Goal: Task Accomplishment & Management: Use online tool/utility

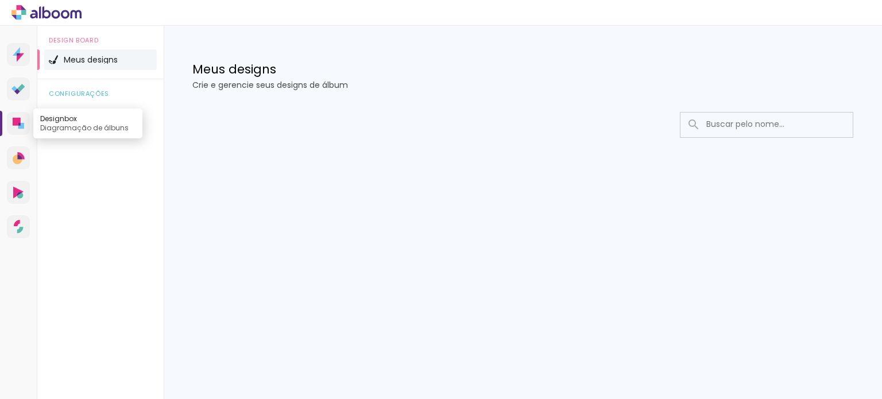
click at [21, 123] on icon at bounding box center [21, 126] width 6 height 6
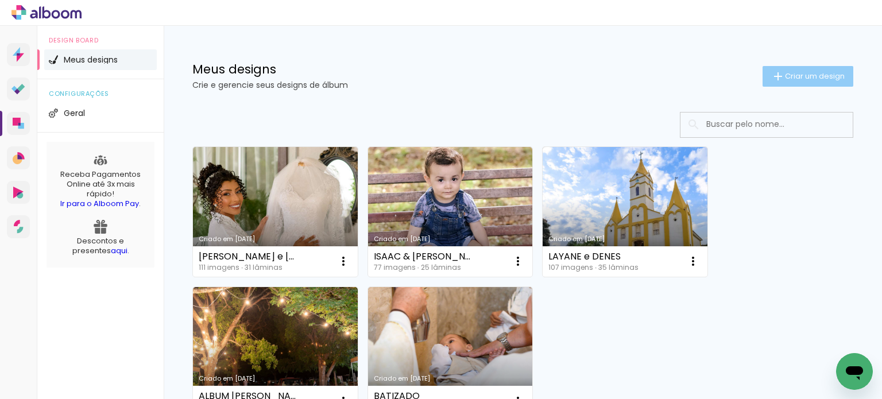
click at [788, 80] on span "Criar um design" at bounding box center [815, 75] width 60 height 7
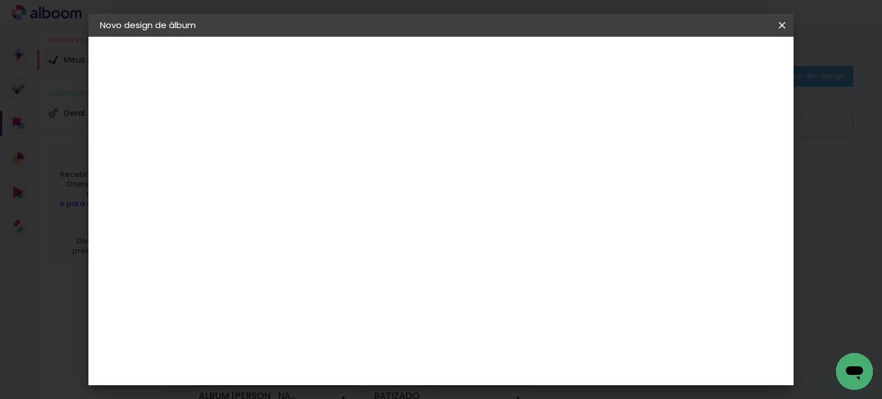
click at [288, 153] on input at bounding box center [288, 154] width 0 height 18
type input "[PERSON_NAME] e [PERSON_NAME]"
type paper-input "[PERSON_NAME] e [PERSON_NAME]"
click at [0, 0] on slot "Avançar" at bounding box center [0, 0] width 0 height 0
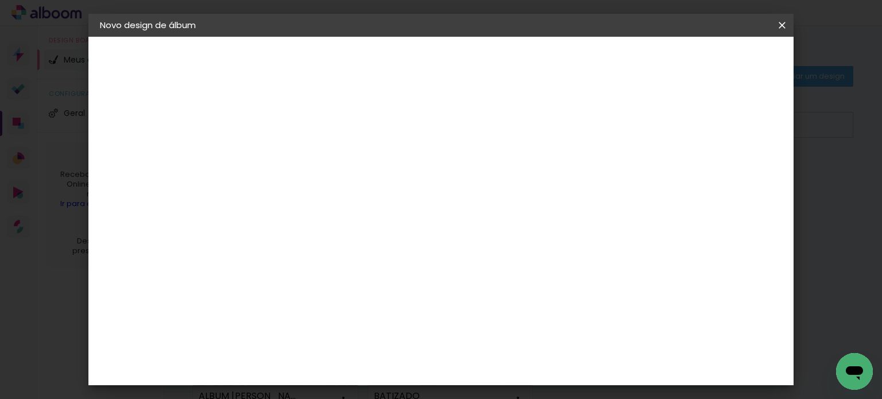
click at [0, 0] on slot "Avançar" at bounding box center [0, 0] width 0 height 0
click at [365, 242] on span "20 × 30" at bounding box center [338, 252] width 53 height 24
click at [0, 0] on slot "Avançar" at bounding box center [0, 0] width 0 height 0
click at [710, 59] on span "Iniciar design" at bounding box center [684, 61] width 52 height 8
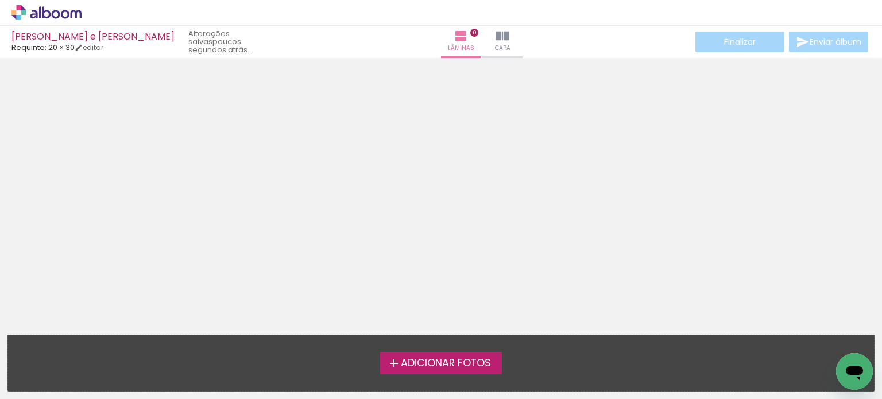
click at [450, 369] on span "Adicionar Fotos" at bounding box center [446, 363] width 90 height 10
click at [0, 0] on input "file" at bounding box center [0, 0] width 0 height 0
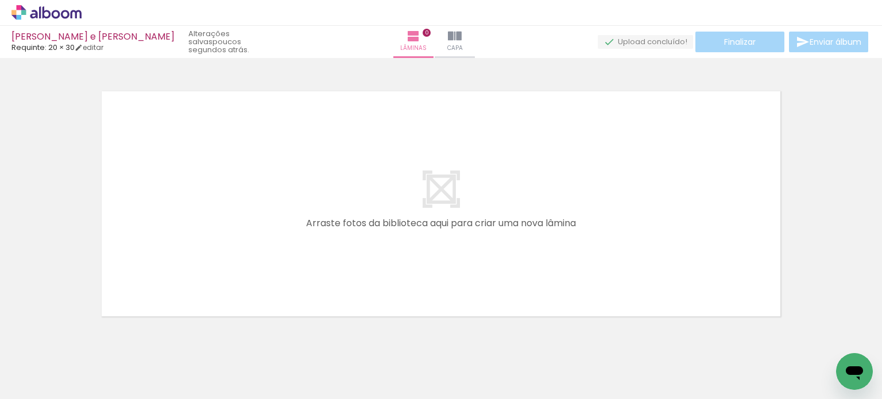
scroll to position [14, 0]
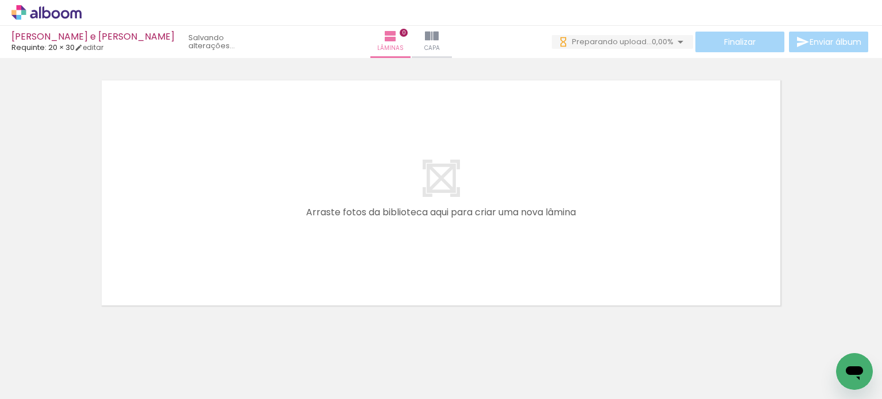
click at [58, 387] on span "Adicionar Fotos" at bounding box center [41, 383] width 34 height 13
click at [0, 0] on input "file" at bounding box center [0, 0] width 0 height 0
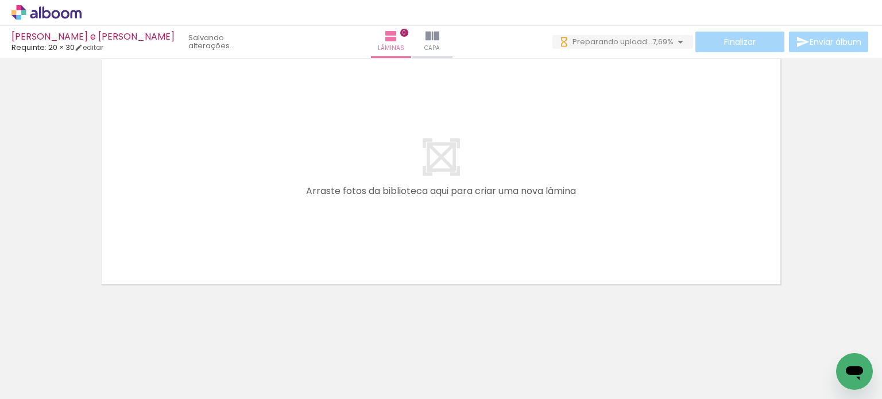
scroll to position [0, 0]
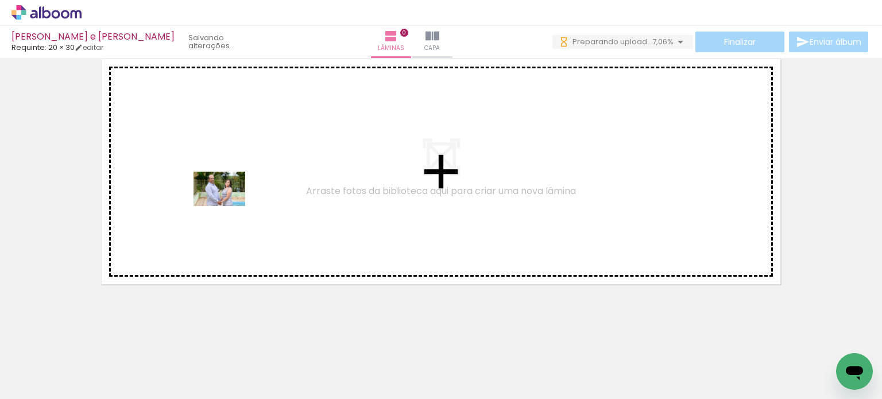
drag, startPoint x: 138, startPoint y: 366, endPoint x: 228, endPoint y: 206, distance: 183.8
click at [228, 206] on quentale-workspace at bounding box center [441, 199] width 882 height 399
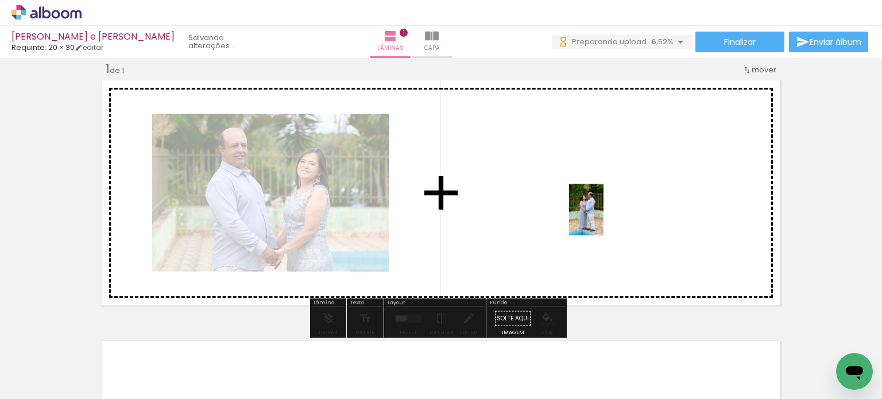
drag, startPoint x: 198, startPoint y: 363, endPoint x: 604, endPoint y: 218, distance: 430.5
click at [604, 218] on quentale-workspace at bounding box center [441, 199] width 882 height 399
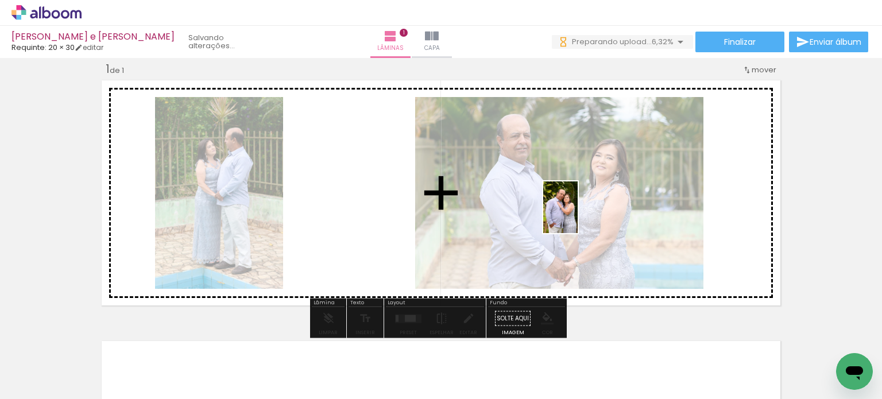
drag, startPoint x: 248, startPoint y: 368, endPoint x: 609, endPoint y: 213, distance: 393.1
click at [616, 211] on quentale-workspace at bounding box center [441, 199] width 882 height 399
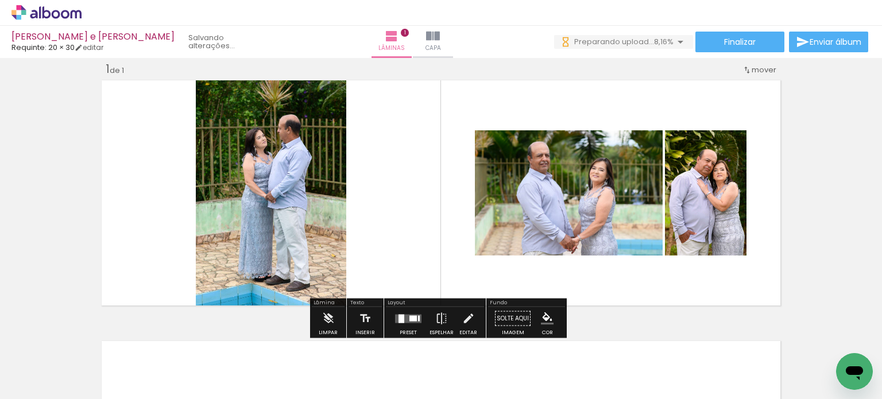
click at [61, 364] on iron-icon at bounding box center [58, 364] width 9 height 9
click at [55, 361] on paper-item "Não utilizadas" at bounding box center [36, 360] width 59 height 10
type input "Não utilizadas"
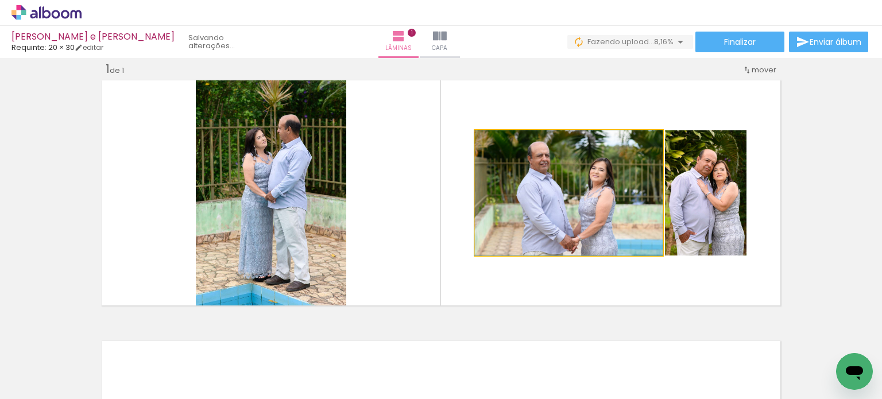
drag, startPoint x: 581, startPoint y: 234, endPoint x: 521, endPoint y: 234, distance: 59.7
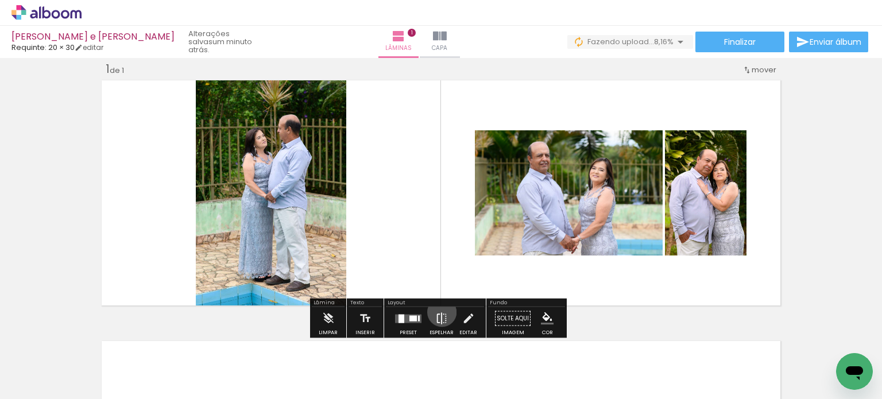
click at [439, 312] on iron-icon at bounding box center [441, 318] width 13 height 23
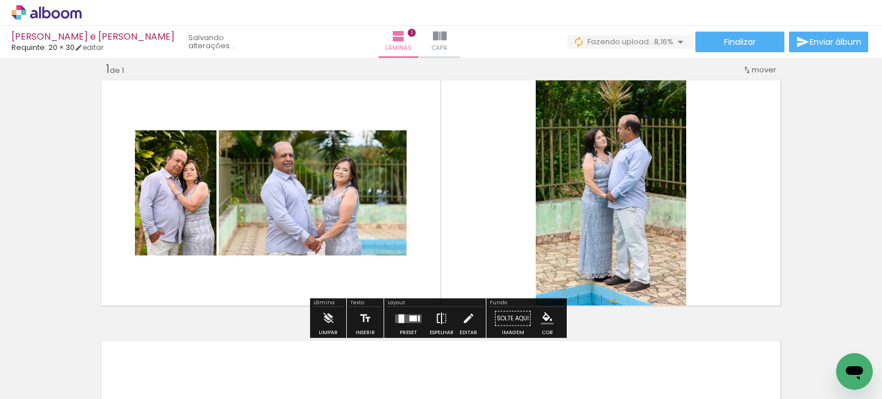
click at [440, 310] on iron-icon at bounding box center [441, 318] width 13 height 23
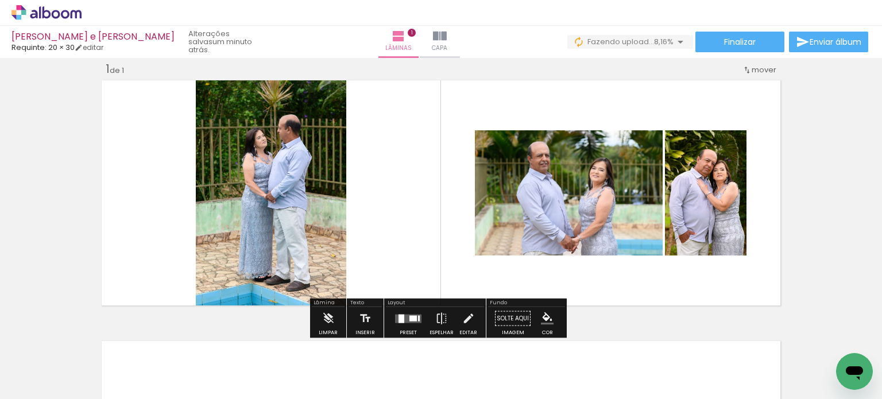
click at [409, 315] on div at bounding box center [412, 318] width 7 height 6
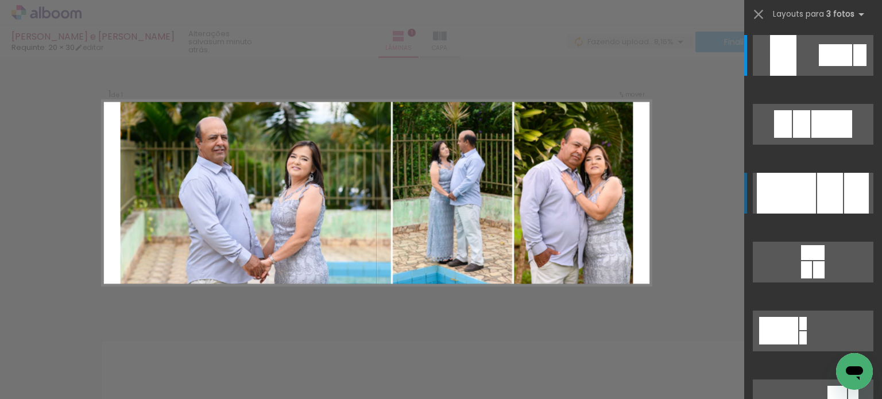
click at [798, 200] on div at bounding box center [786, 193] width 59 height 41
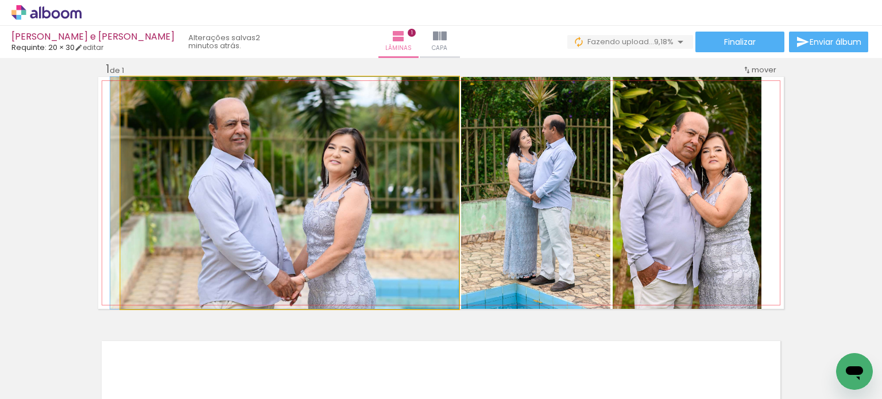
drag, startPoint x: 365, startPoint y: 198, endPoint x: 322, endPoint y: 176, distance: 48.8
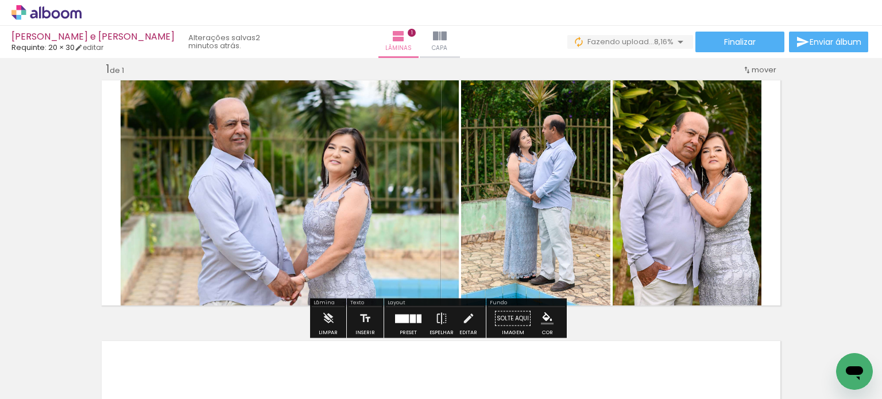
click at [204, 181] on quentale-photo at bounding box center [290, 193] width 338 height 232
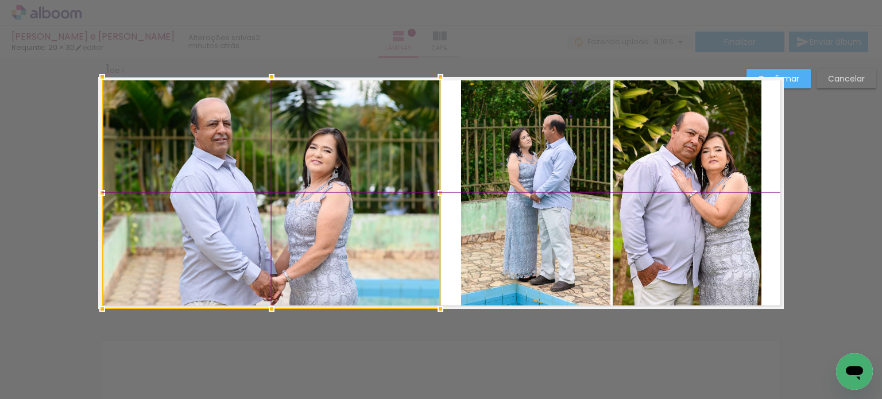
drag, startPoint x: 290, startPoint y: 181, endPoint x: 271, endPoint y: 180, distance: 19.0
click at [271, 180] on div at bounding box center [271, 193] width 338 height 232
drag, startPoint x: 365, startPoint y: 204, endPoint x: 365, endPoint y: 197, distance: 7.5
click at [365, 197] on div at bounding box center [271, 193] width 338 height 232
click at [810, 142] on div "Confirmar Cancelar" at bounding box center [441, 318] width 882 height 549
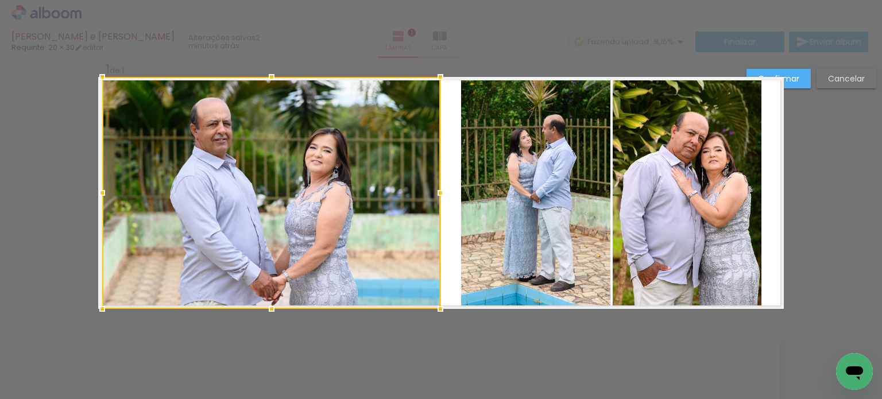
click at [803, 85] on paper-button "Confirmar" at bounding box center [779, 79] width 64 height 20
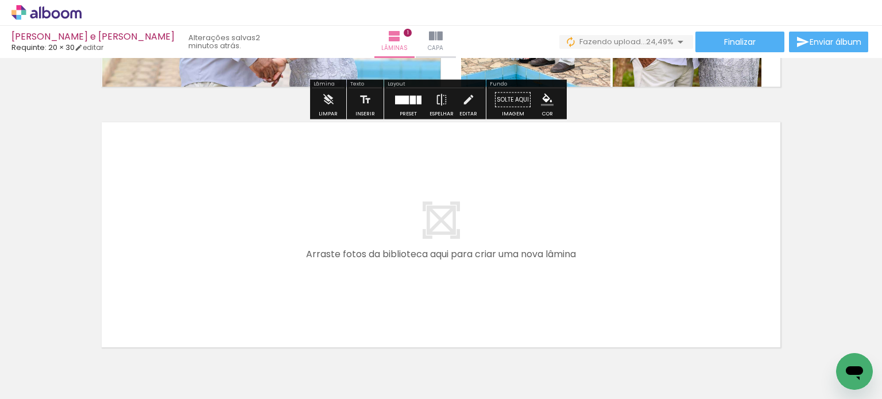
scroll to position [268, 0]
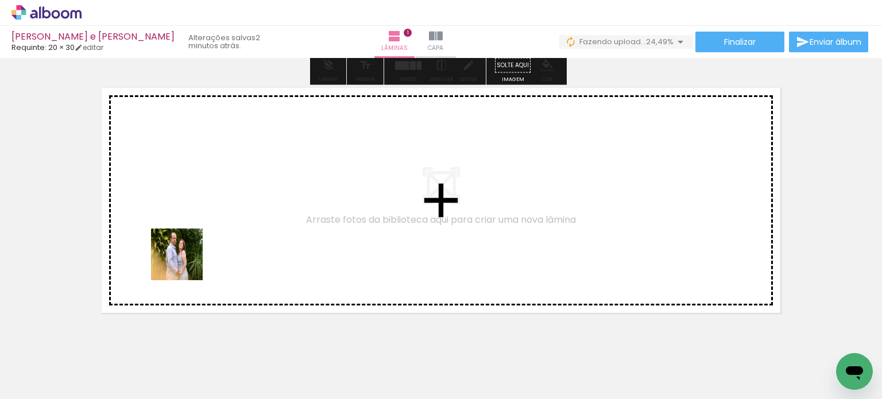
drag, startPoint x: 198, startPoint y: 357, endPoint x: 181, endPoint y: 245, distance: 113.9
click at [181, 245] on quentale-workspace at bounding box center [441, 199] width 882 height 399
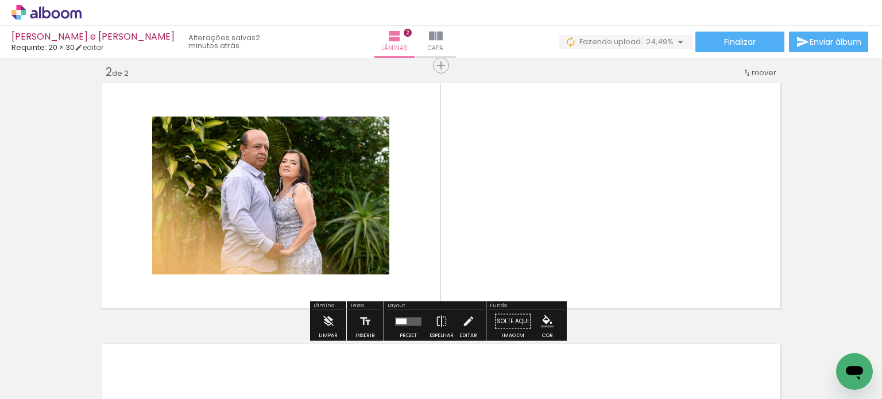
scroll to position [275, 0]
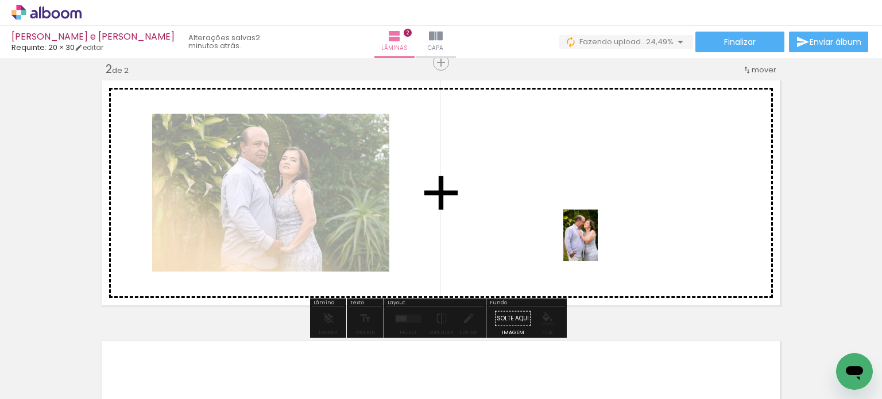
drag, startPoint x: 265, startPoint y: 331, endPoint x: 506, endPoint y: 259, distance: 252.4
click at [593, 244] on quentale-workspace at bounding box center [441, 199] width 882 height 399
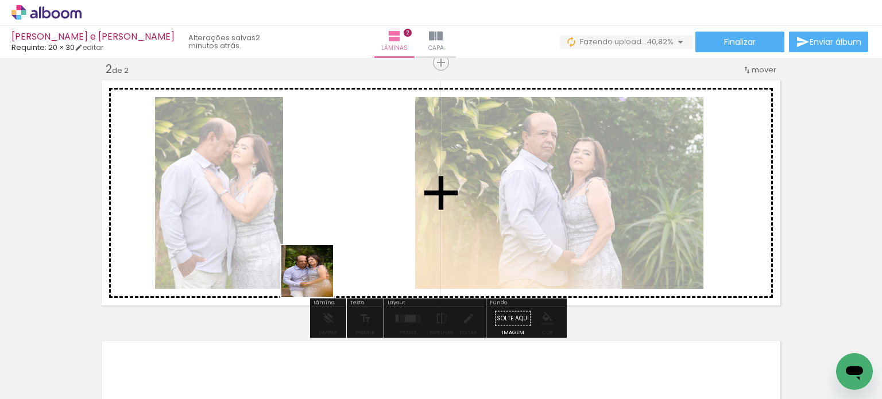
drag, startPoint x: 295, startPoint y: 288, endPoint x: 378, endPoint y: 249, distance: 91.4
click at [378, 249] on quentale-workspace at bounding box center [441, 199] width 882 height 399
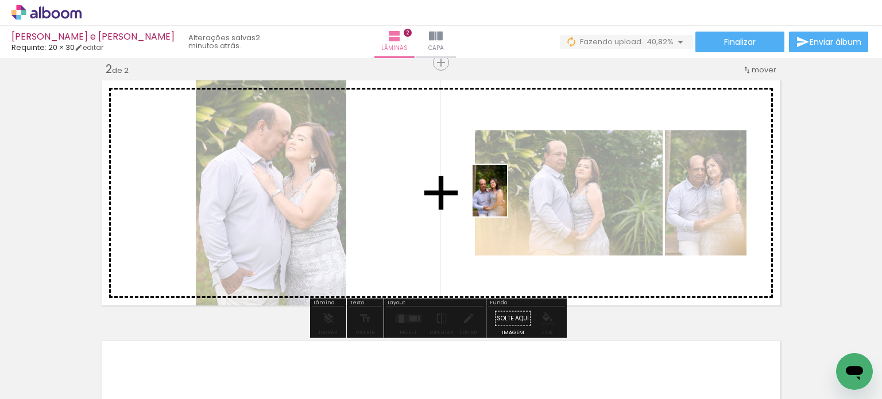
drag, startPoint x: 323, startPoint y: 276, endPoint x: 505, endPoint y: 208, distance: 194.8
click at [507, 200] on quentale-workspace at bounding box center [441, 199] width 882 height 399
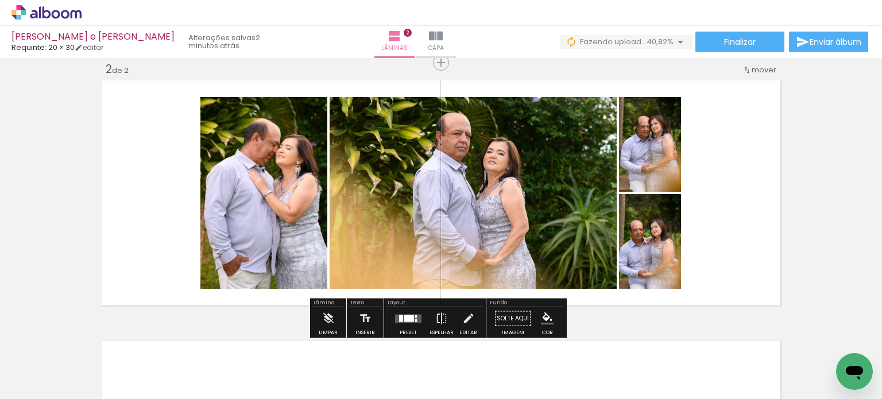
click at [410, 319] on div at bounding box center [409, 318] width 10 height 7
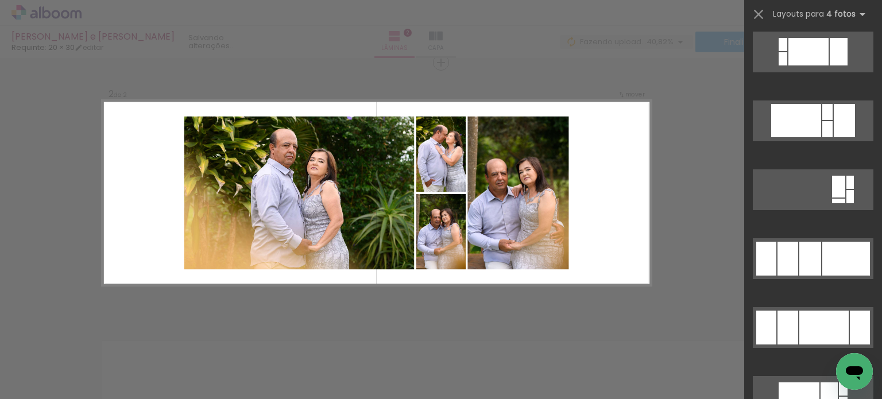
scroll to position [612, 0]
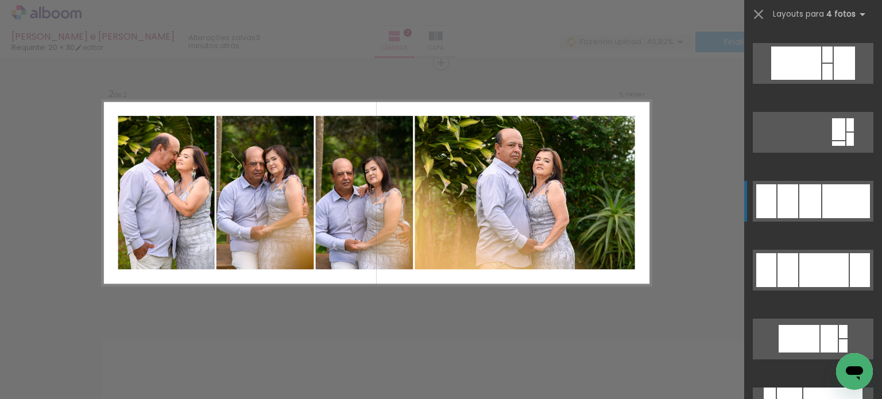
click at [810, 206] on div at bounding box center [810, 201] width 22 height 34
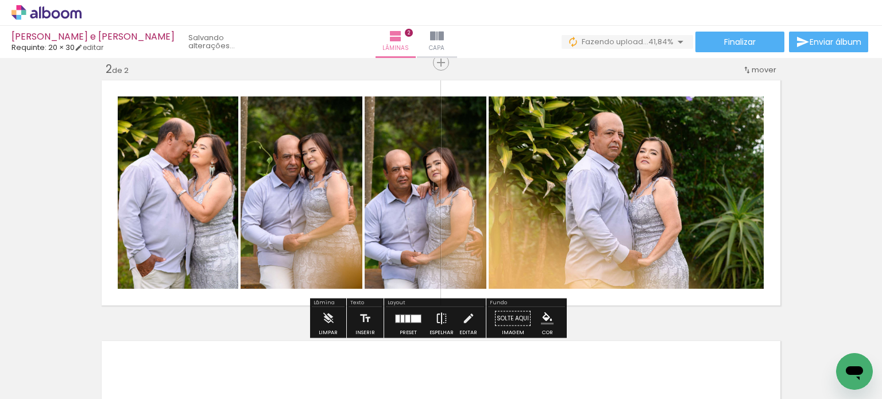
click at [443, 310] on iron-icon at bounding box center [441, 318] width 13 height 23
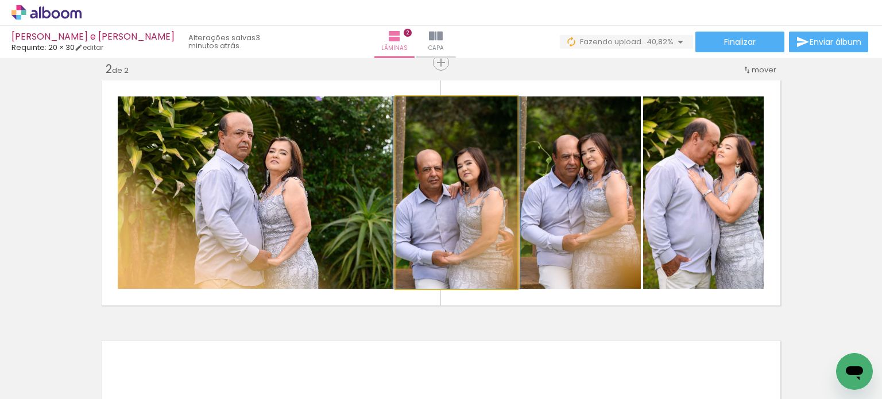
click at [492, 174] on quentale-photo at bounding box center [457, 192] width 122 height 192
click at [493, 172] on quentale-photo at bounding box center [457, 192] width 122 height 192
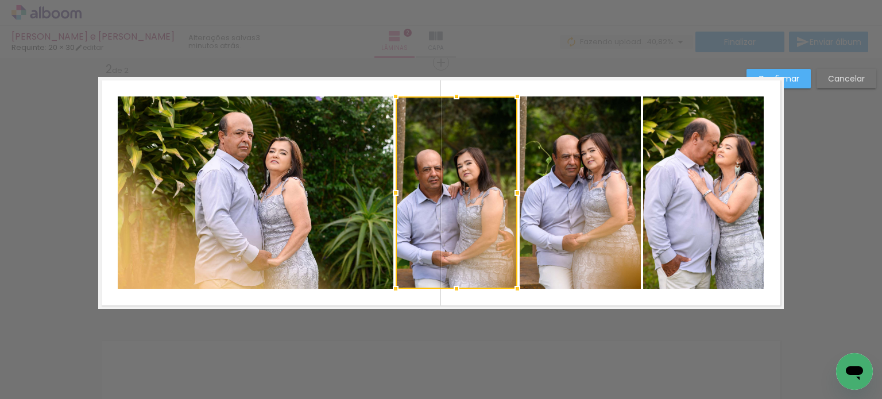
click at [544, 180] on quentale-photo at bounding box center [580, 192] width 121 height 192
click at [694, 176] on quentale-photo at bounding box center [703, 192] width 121 height 192
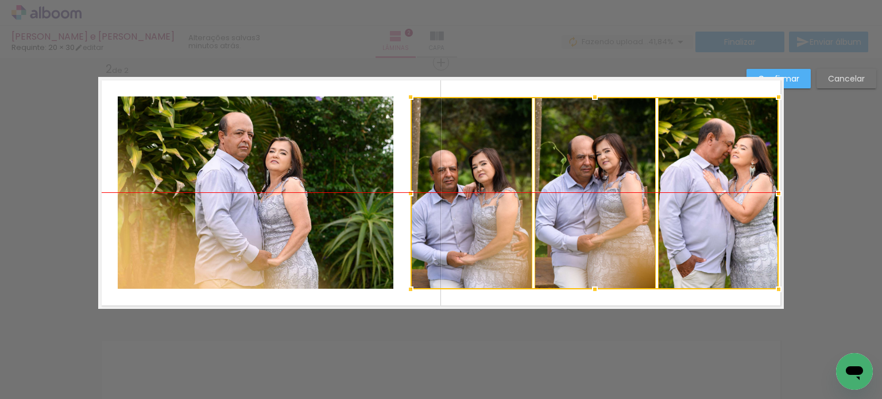
drag, startPoint x: 695, startPoint y: 177, endPoint x: 706, endPoint y: 177, distance: 10.9
click at [706, 177] on div at bounding box center [595, 193] width 368 height 192
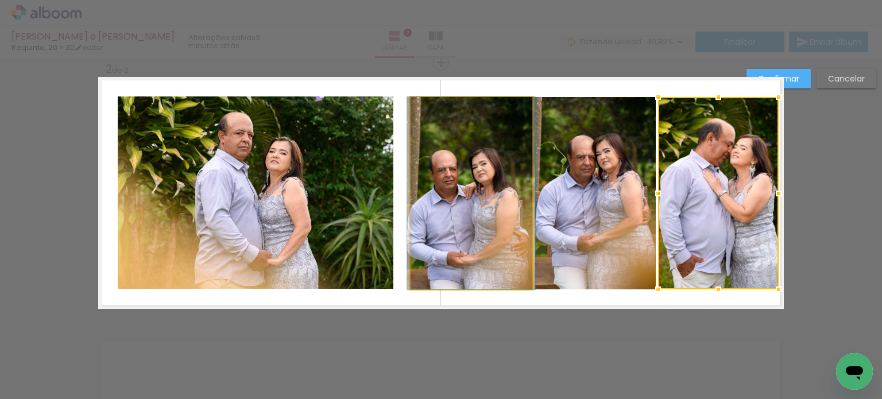
click at [495, 221] on quentale-photo at bounding box center [472, 193] width 122 height 192
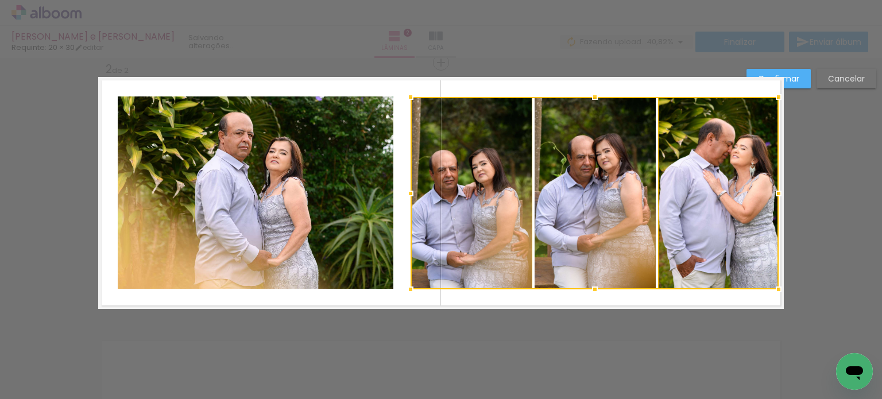
click at [565, 217] on div at bounding box center [595, 193] width 368 height 192
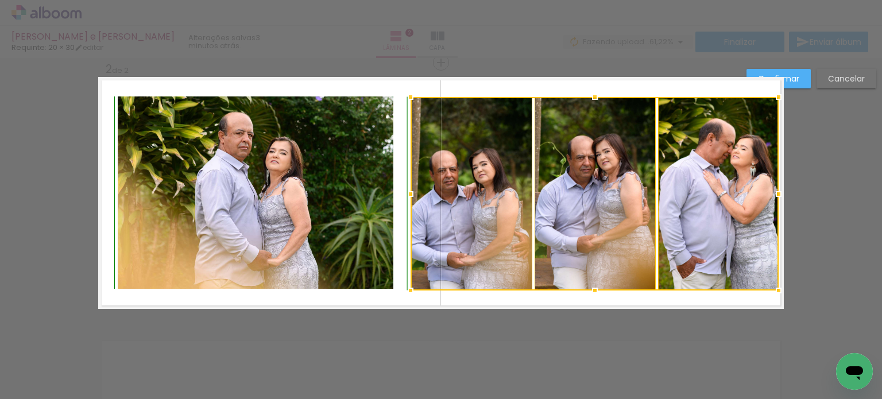
click at [589, 292] on div at bounding box center [594, 290] width 23 height 23
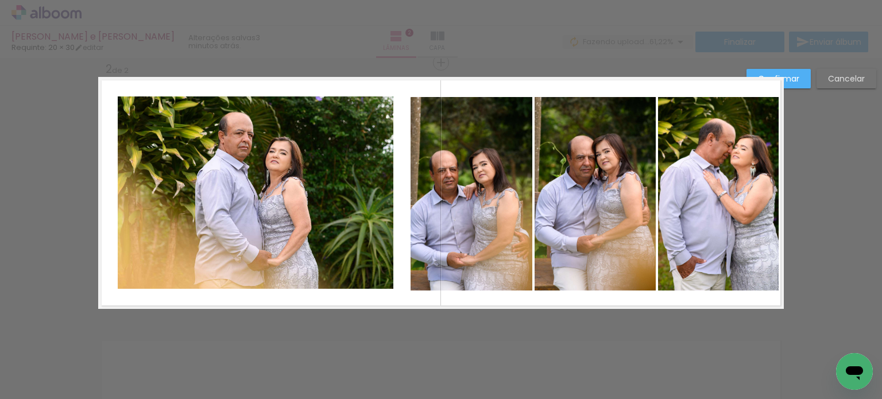
click at [504, 202] on quentale-photo at bounding box center [472, 194] width 122 height 194
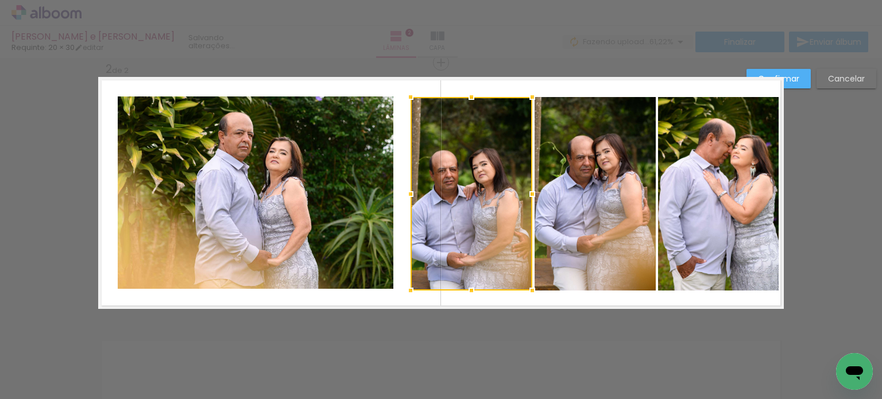
drag, startPoint x: 567, startPoint y: 196, endPoint x: 575, endPoint y: 196, distance: 7.5
click at [567, 196] on quentale-photo at bounding box center [595, 194] width 121 height 194
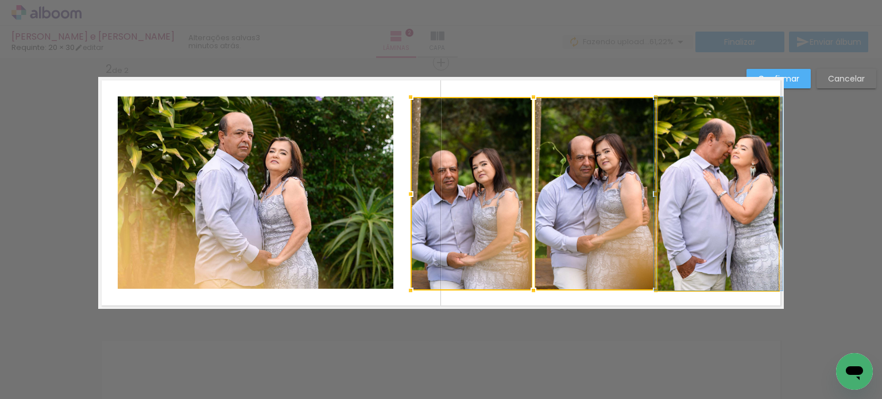
click at [712, 190] on quentale-photo at bounding box center [718, 194] width 121 height 194
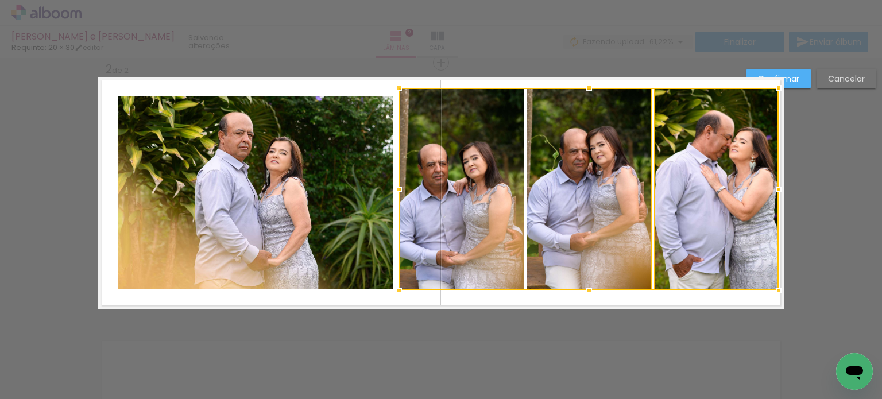
drag, startPoint x: 408, startPoint y: 96, endPoint x: 397, endPoint y: 84, distance: 17.1
click at [397, 84] on div at bounding box center [399, 87] width 23 height 23
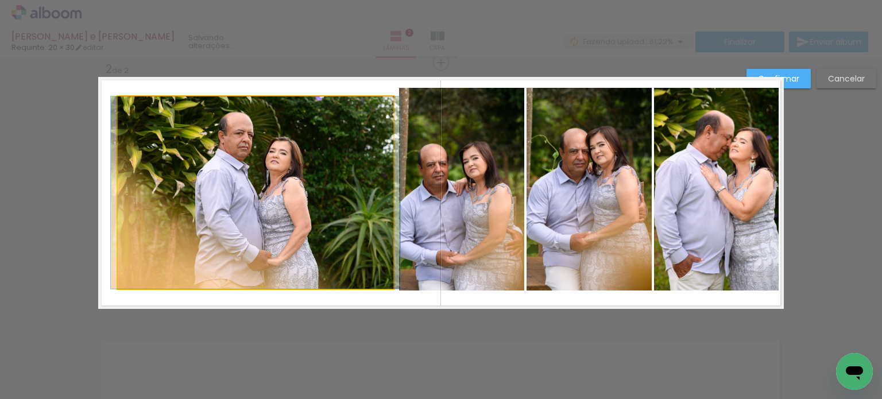
click at [317, 163] on quentale-photo at bounding box center [256, 192] width 276 height 192
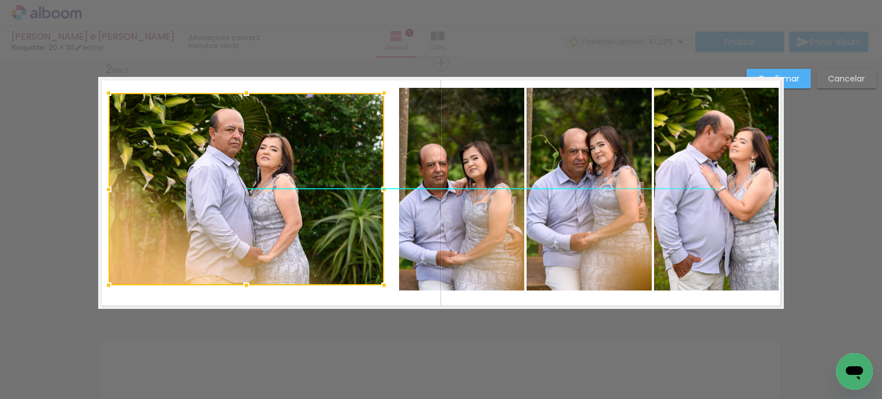
drag, startPoint x: 312, startPoint y: 167, endPoint x: 303, endPoint y: 163, distance: 10.3
click at [303, 163] on div at bounding box center [247, 189] width 276 height 192
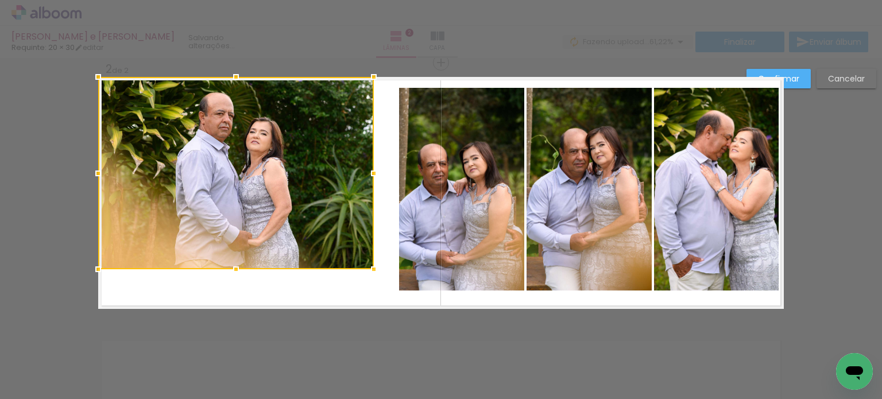
drag, startPoint x: 285, startPoint y: 190, endPoint x: 272, endPoint y: 167, distance: 26.5
click at [272, 167] on div at bounding box center [236, 173] width 276 height 192
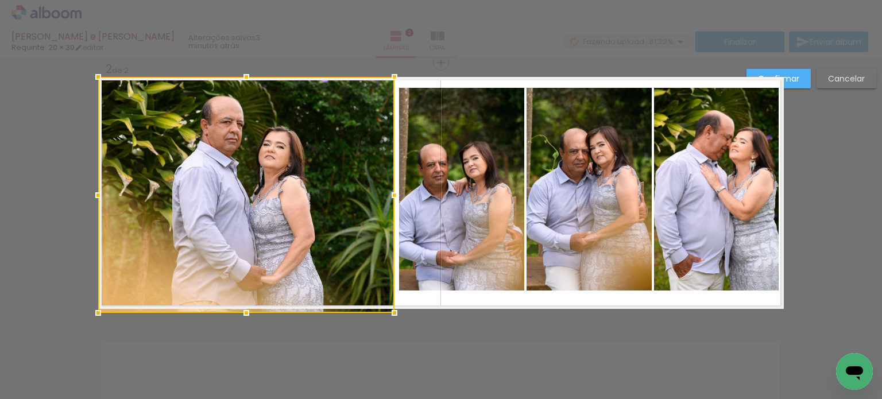
drag, startPoint x: 368, startPoint y: 269, endPoint x: 391, endPoint y: 308, distance: 46.1
click at [391, 308] on div at bounding box center [394, 312] width 23 height 23
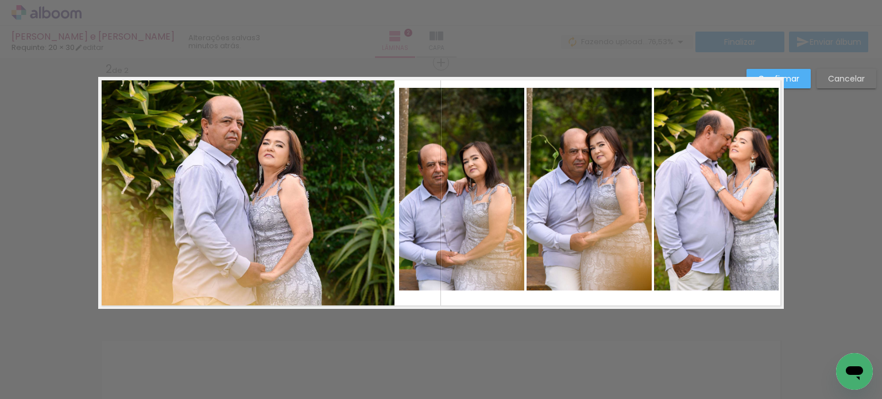
click at [797, 89] on div "Confirmar Cancelar" at bounding box center [809, 83] width 136 height 28
click at [798, 84] on paper-button "Confirmar" at bounding box center [779, 79] width 64 height 20
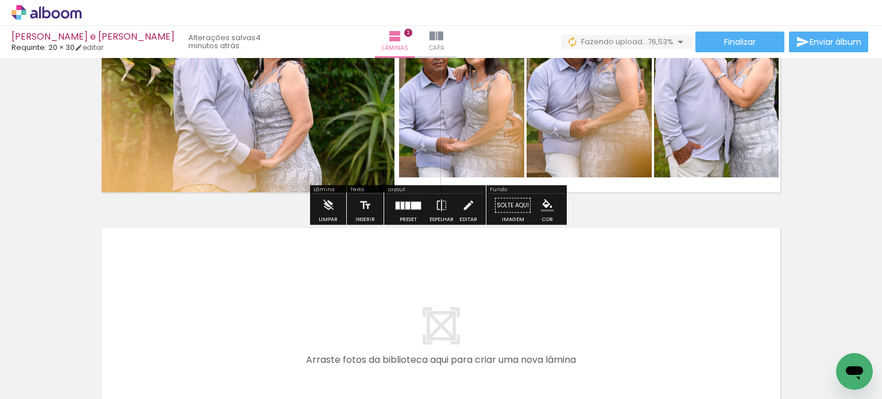
scroll to position [390, 0]
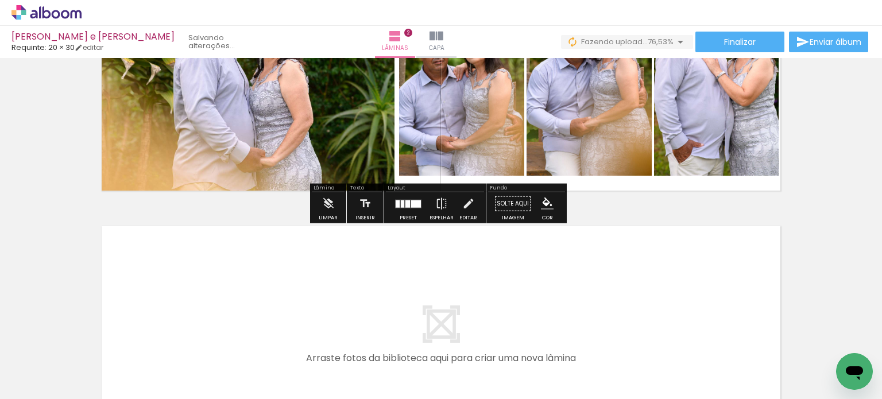
click at [412, 213] on div at bounding box center [408, 203] width 31 height 23
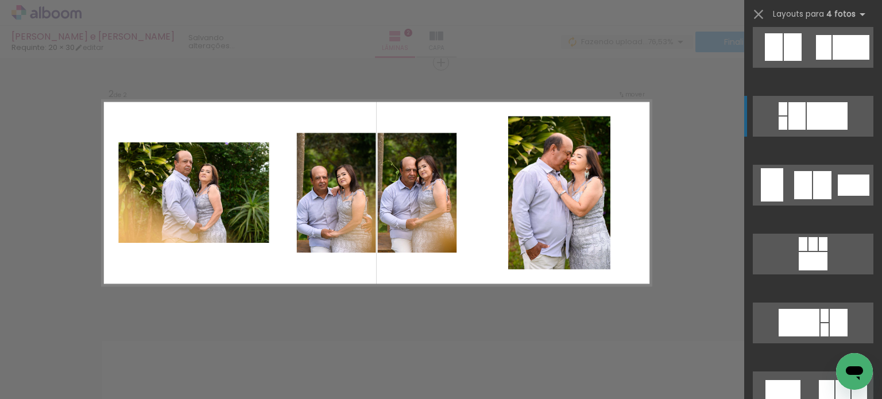
scroll to position [1332, 0]
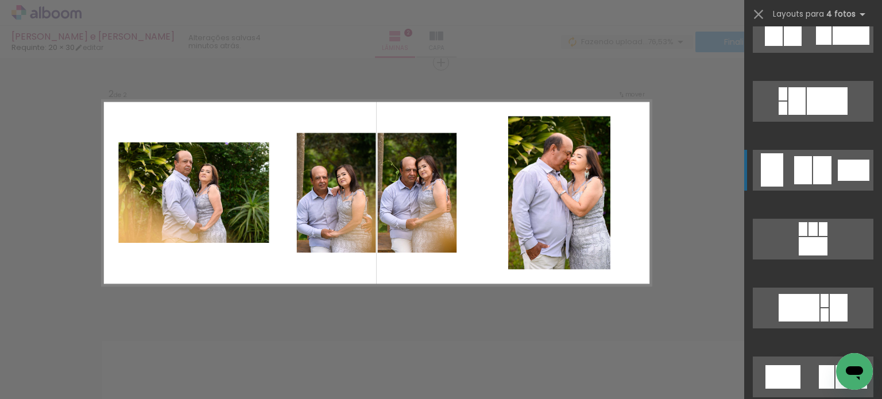
click at [804, 173] on div at bounding box center [803, 170] width 18 height 28
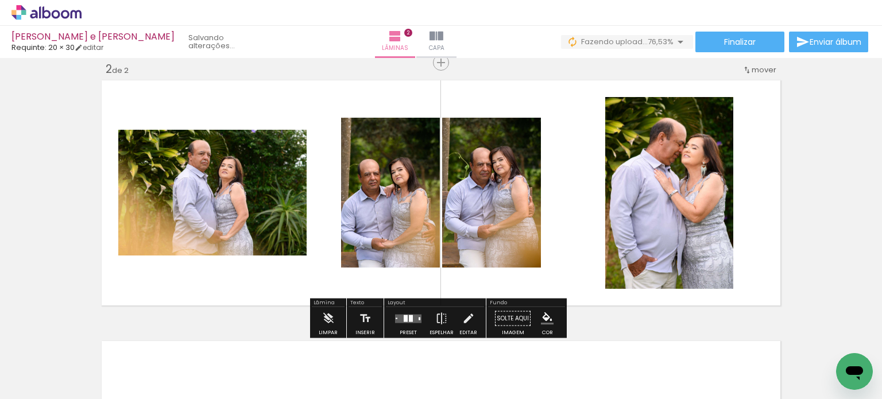
click at [419, 317] on div at bounding box center [420, 318] width 2 height 3
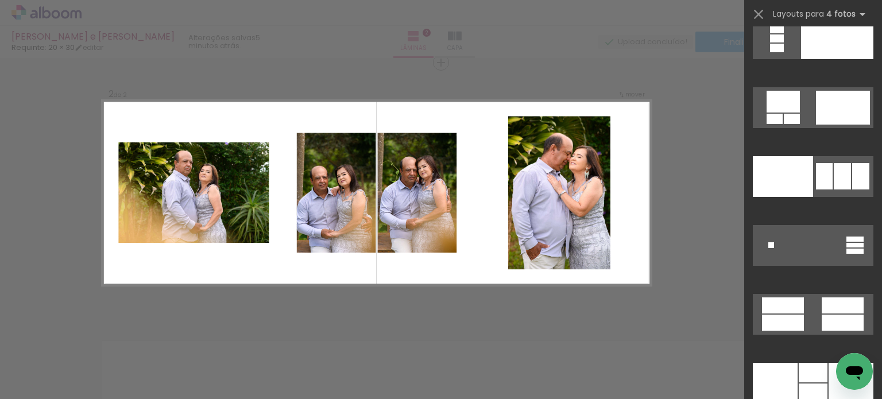
scroll to position [22963, 0]
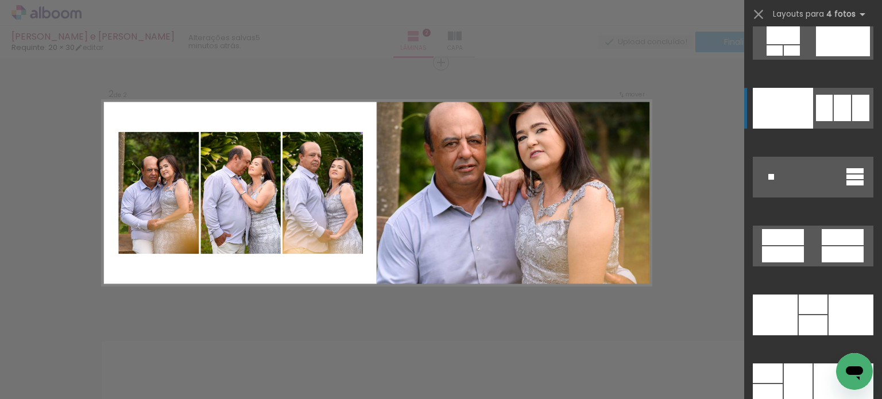
click at [834, 116] on div at bounding box center [842, 108] width 17 height 26
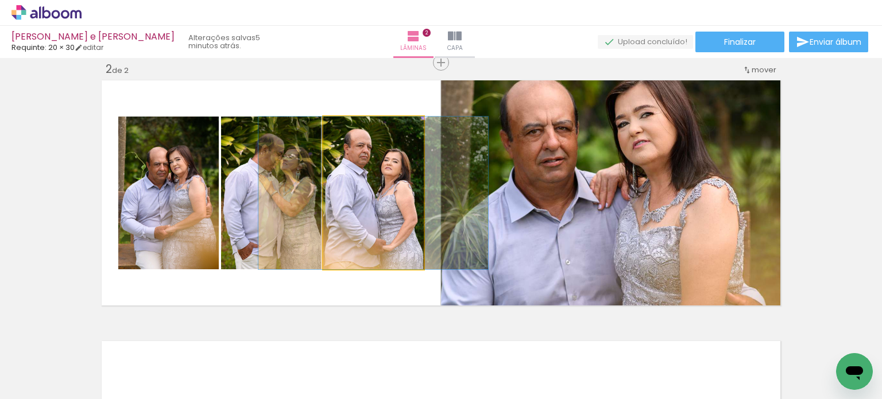
click at [377, 206] on quentale-photo at bounding box center [373, 193] width 100 height 153
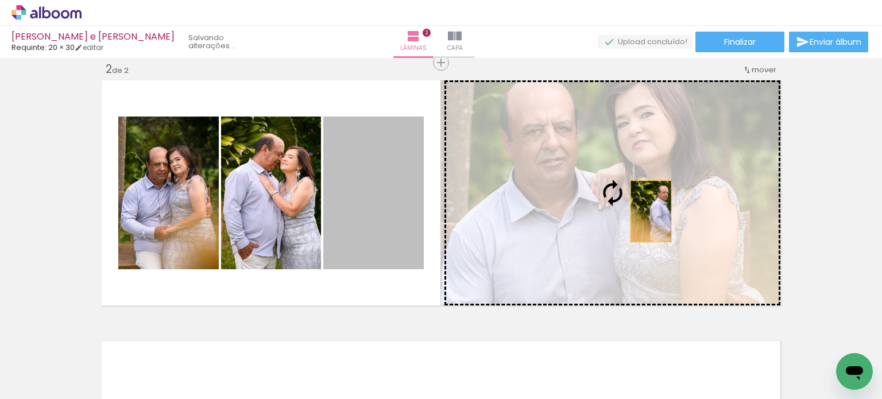
drag, startPoint x: 375, startPoint y: 197, endPoint x: 647, endPoint y: 211, distance: 272.0
click at [0, 0] on slot at bounding box center [0, 0] width 0 height 0
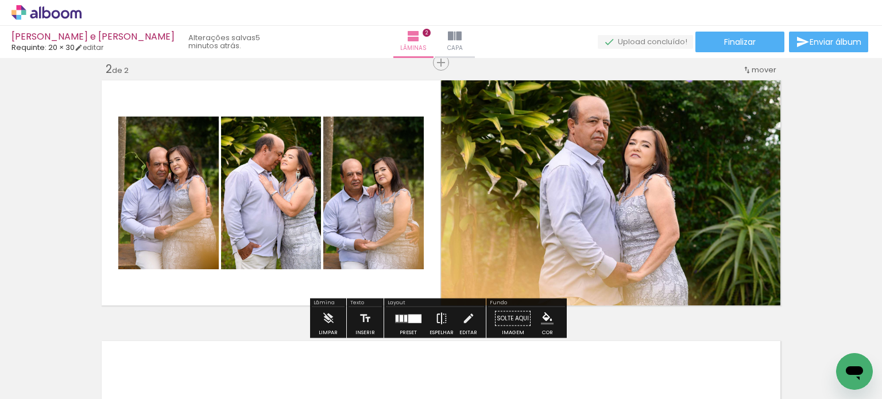
click at [436, 320] on iron-icon at bounding box center [441, 318] width 13 height 23
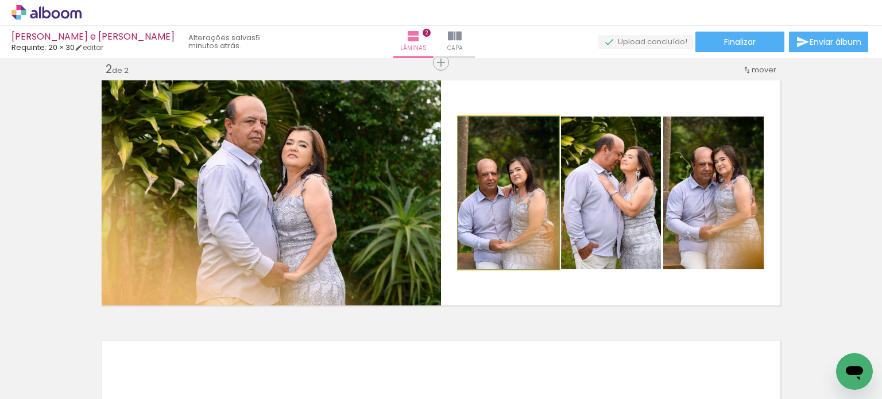
click at [536, 200] on quentale-photo at bounding box center [508, 193] width 100 height 153
click at [536, 199] on quentale-photo at bounding box center [508, 193] width 100 height 153
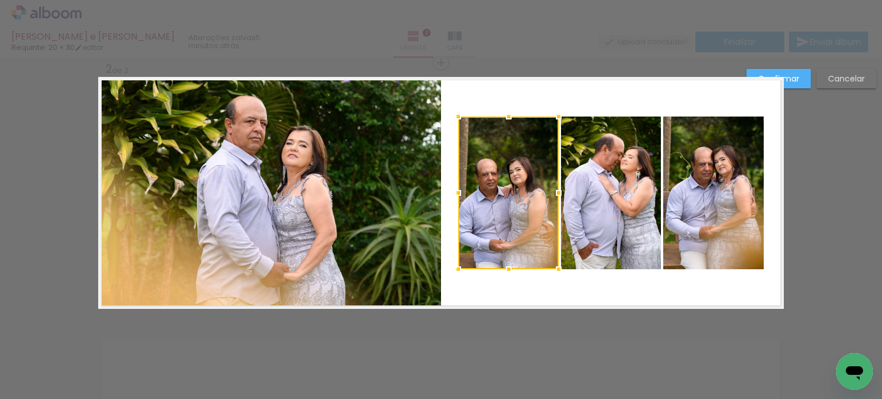
click at [609, 190] on quentale-photo at bounding box center [611, 193] width 100 height 153
click at [693, 179] on quentale-photo at bounding box center [713, 193] width 100 height 153
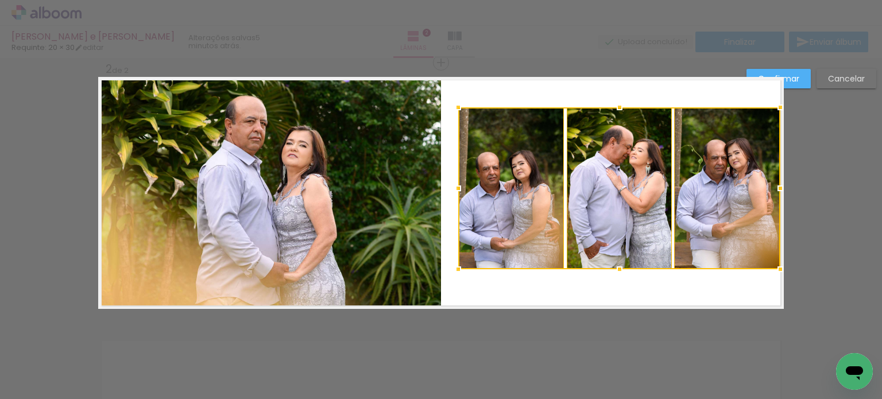
drag, startPoint x: 763, startPoint y: 117, endPoint x: 777, endPoint y: 109, distance: 16.5
click at [777, 109] on div at bounding box center [780, 107] width 23 height 23
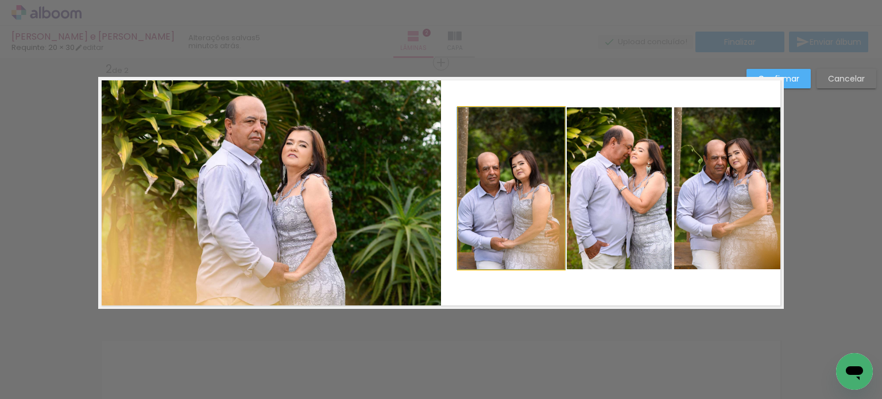
click at [529, 167] on quentale-photo at bounding box center [511, 188] width 106 height 162
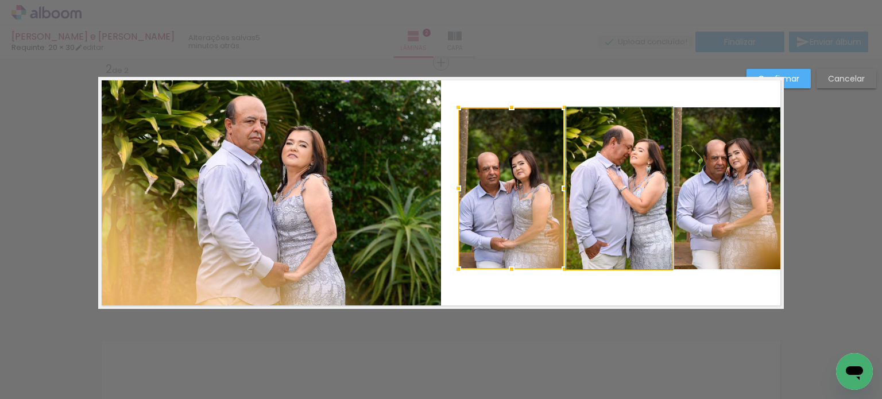
click at [591, 158] on quentale-photo at bounding box center [620, 188] width 106 height 162
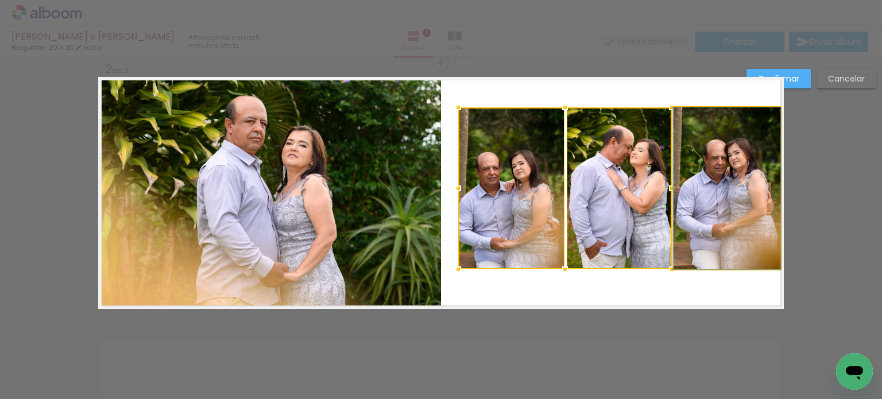
click at [712, 161] on quentale-photo at bounding box center [727, 188] width 106 height 162
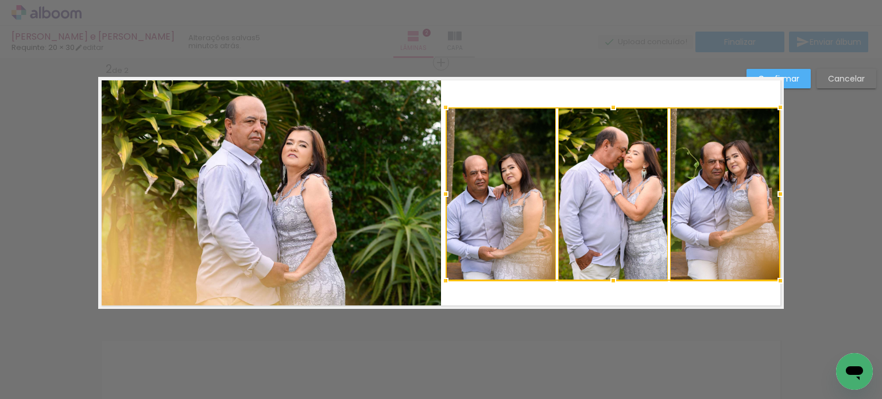
drag, startPoint x: 454, startPoint y: 270, endPoint x: 445, endPoint y: 279, distance: 12.6
click at [445, 279] on div at bounding box center [445, 280] width 23 height 23
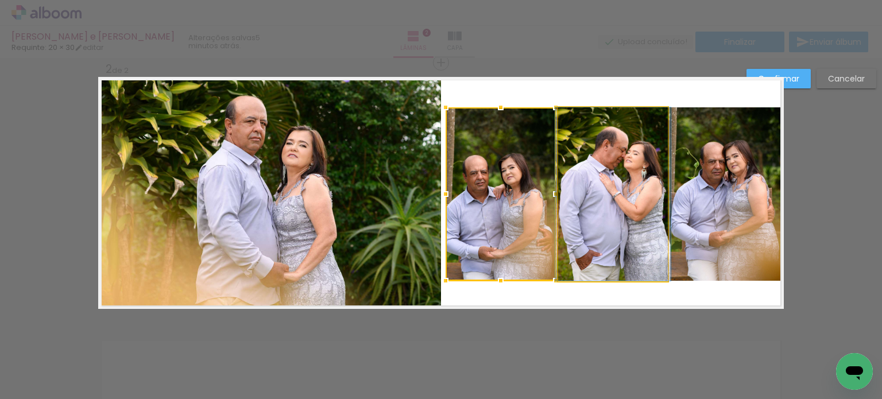
click at [582, 165] on quentale-photo at bounding box center [613, 193] width 110 height 173
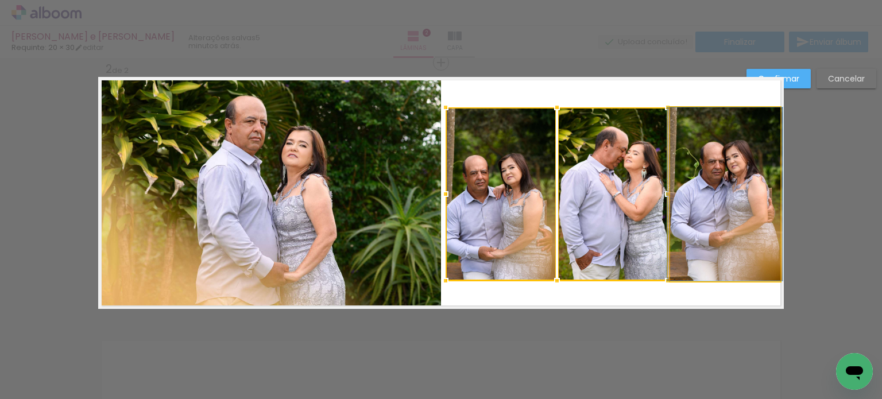
click at [686, 160] on quentale-photo at bounding box center [725, 193] width 110 height 173
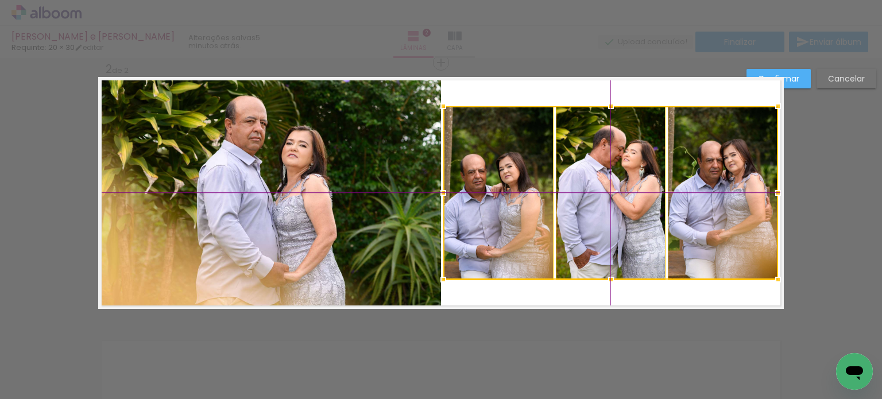
click at [618, 188] on div at bounding box center [610, 192] width 335 height 173
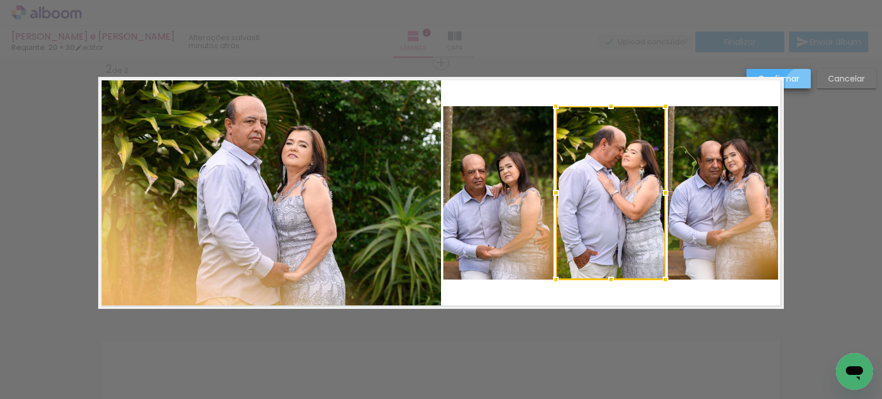
click at [802, 84] on paper-button "Confirmar" at bounding box center [779, 79] width 64 height 20
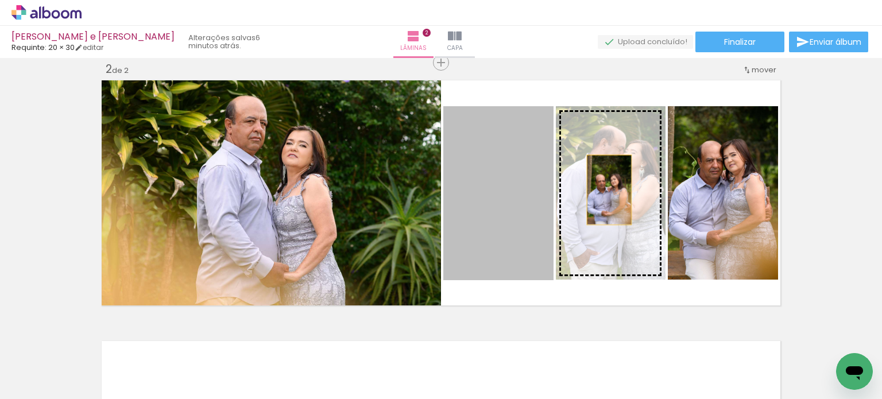
drag, startPoint x: 498, startPoint y: 202, endPoint x: 606, endPoint y: 190, distance: 109.1
click at [0, 0] on slot at bounding box center [0, 0] width 0 height 0
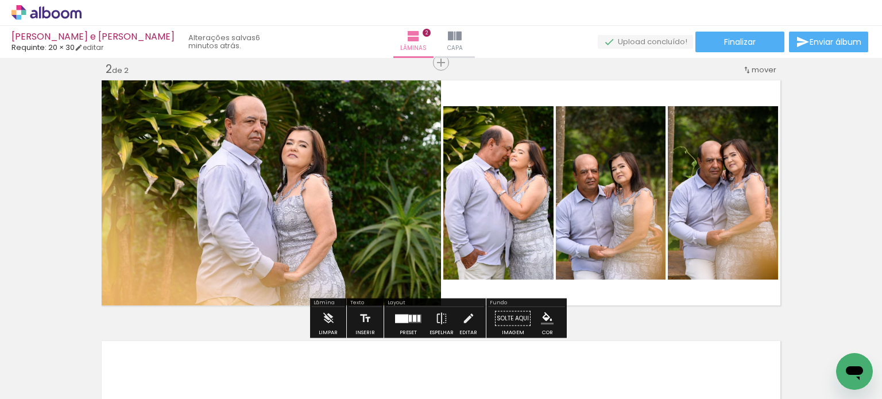
click at [411, 322] on quentale-layouter at bounding box center [408, 318] width 26 height 9
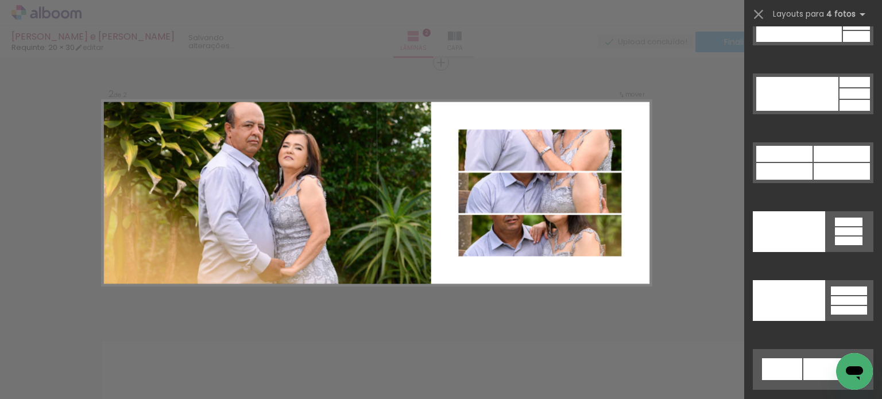
scroll to position [25330, 0]
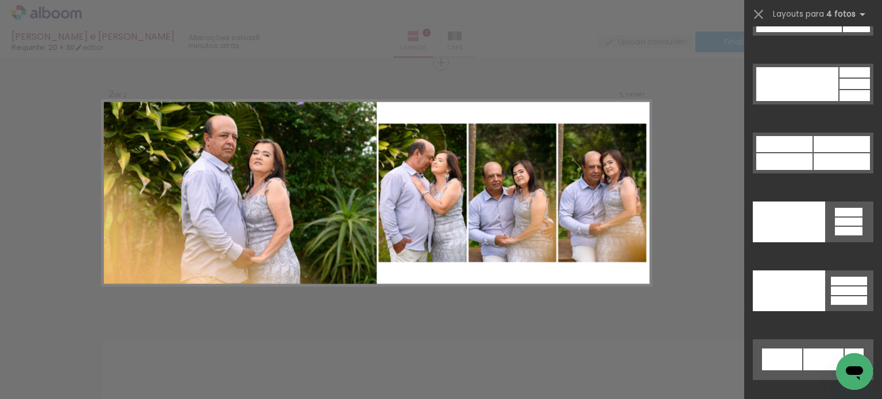
click at [698, 246] on div "Confirmar Cancelar" at bounding box center [441, 188] width 882 height 810
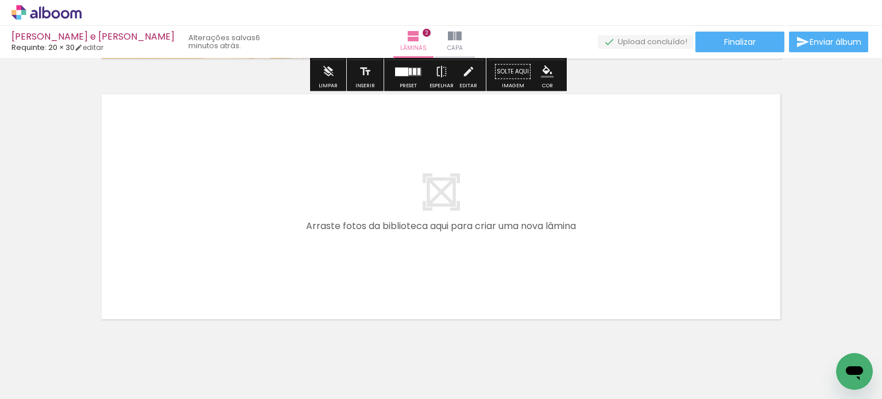
scroll to position [557, 0]
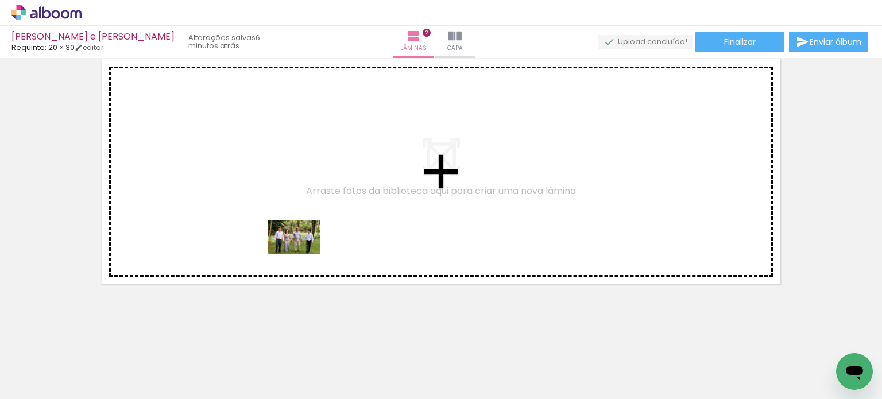
drag, startPoint x: 328, startPoint y: 363, endPoint x: 326, endPoint y: 323, distance: 40.3
click at [303, 254] on quentale-workspace at bounding box center [441, 199] width 882 height 399
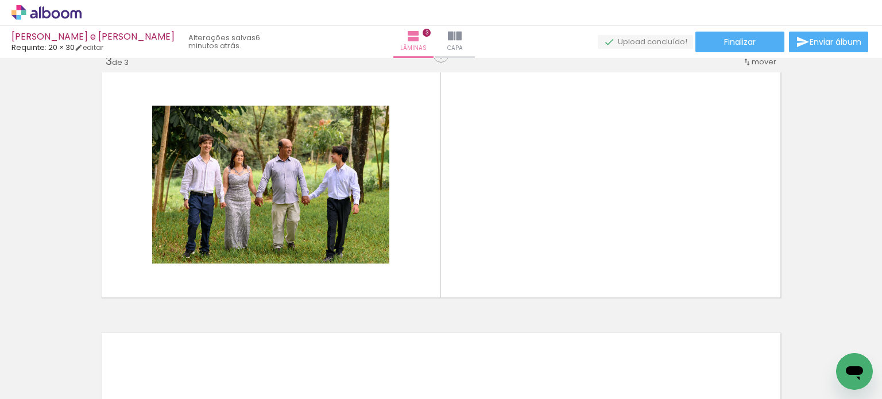
scroll to position [536, 0]
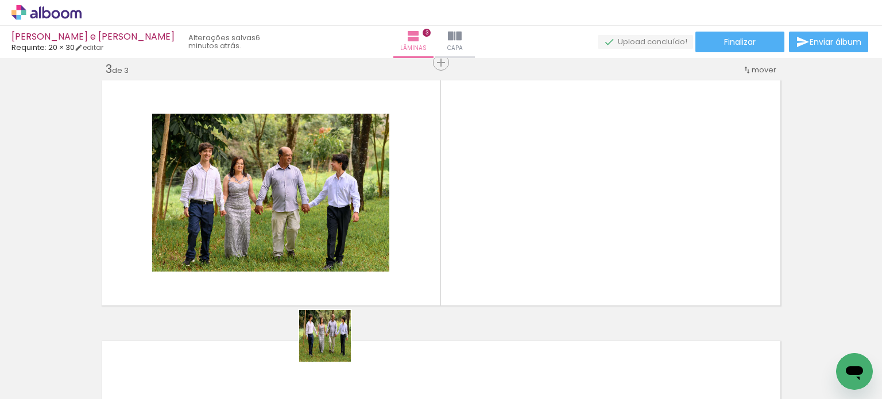
drag, startPoint x: 334, startPoint y: 345, endPoint x: 353, endPoint y: 245, distance: 101.1
click at [353, 245] on quentale-workspace at bounding box center [441, 199] width 882 height 399
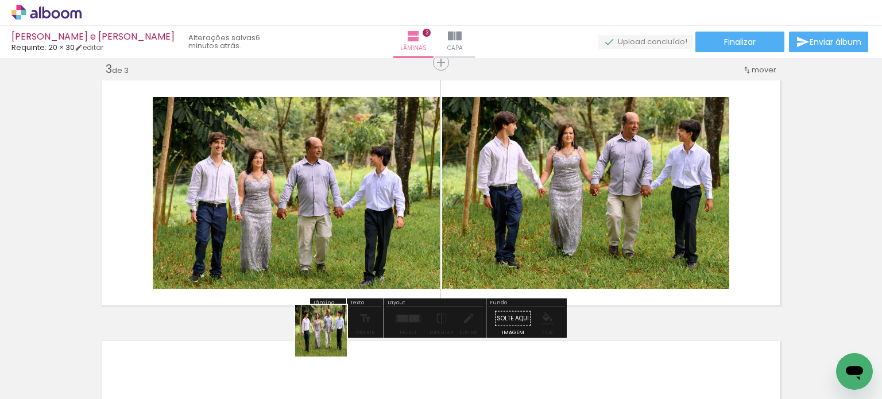
drag, startPoint x: 330, startPoint y: 339, endPoint x: 344, endPoint y: 261, distance: 79.4
click at [341, 210] on quentale-workspace at bounding box center [441, 199] width 882 height 399
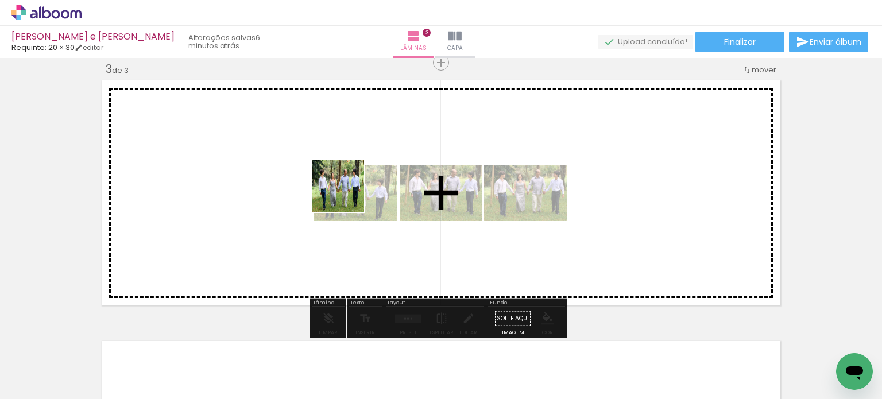
drag, startPoint x: 324, startPoint y: 360, endPoint x: 367, endPoint y: 231, distance: 136.0
click at [347, 193] on quentale-workspace at bounding box center [441, 199] width 882 height 399
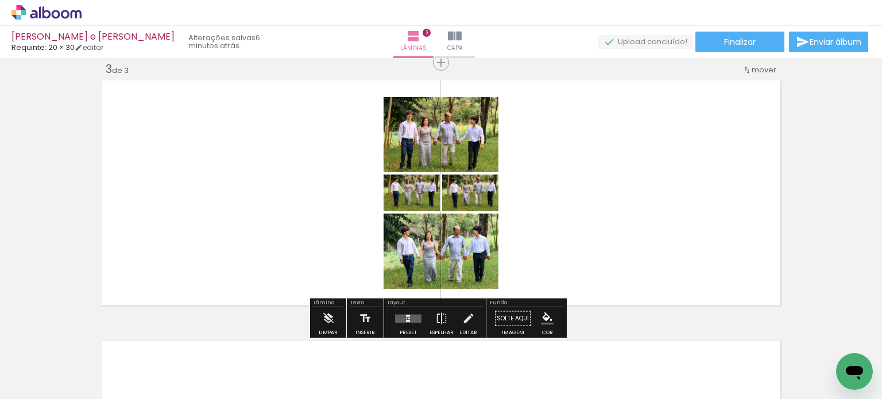
click at [409, 320] on quentale-layouter at bounding box center [408, 318] width 26 height 9
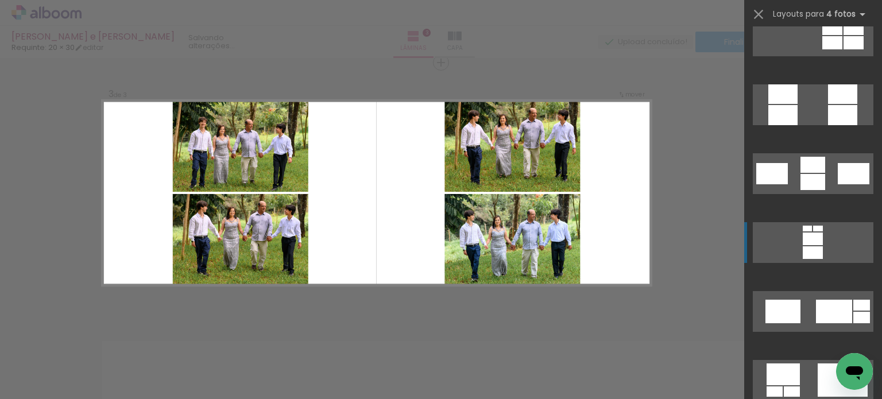
scroll to position [3981, 0]
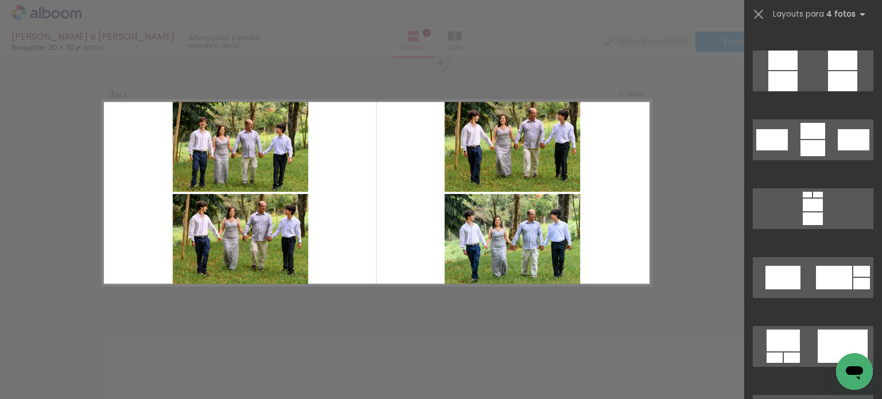
click at [694, 218] on div "Confirmar Cancelar" at bounding box center [441, 57] width 882 height 1070
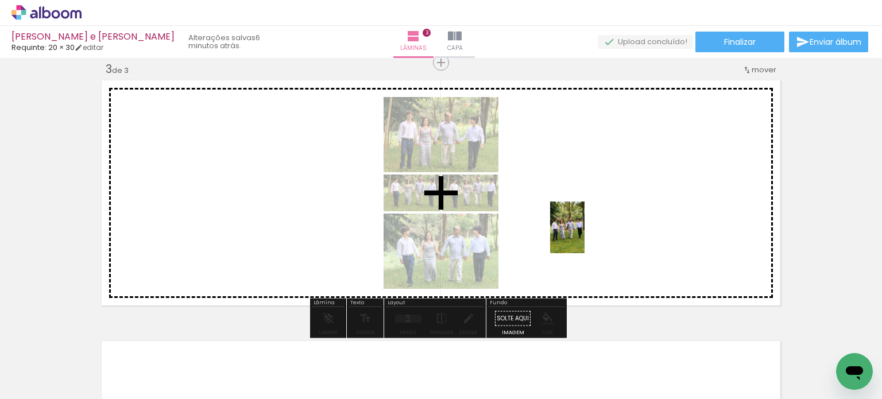
drag, startPoint x: 249, startPoint y: 372, endPoint x: 581, endPoint y: 235, distance: 359.5
click at [586, 234] on quentale-workspace at bounding box center [441, 199] width 882 height 399
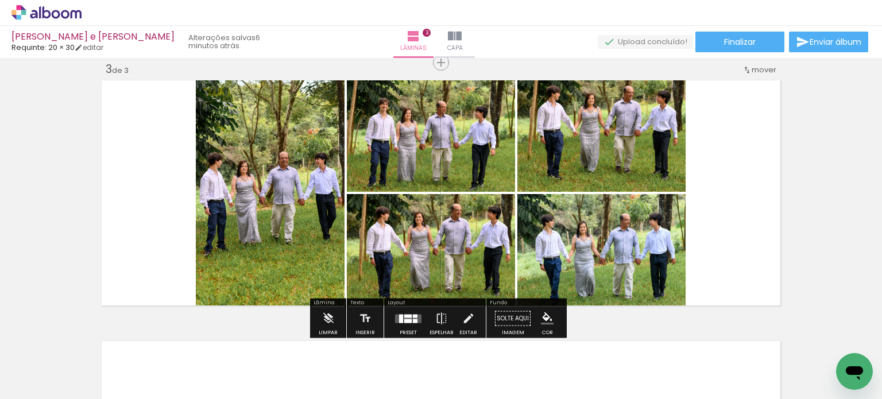
click at [489, 163] on quentale-photo at bounding box center [431, 134] width 168 height 115
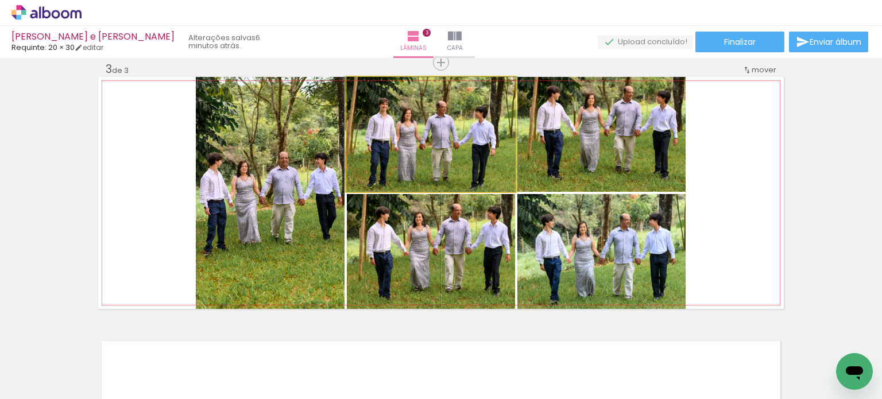
click at [489, 163] on quentale-photo at bounding box center [431, 134] width 168 height 115
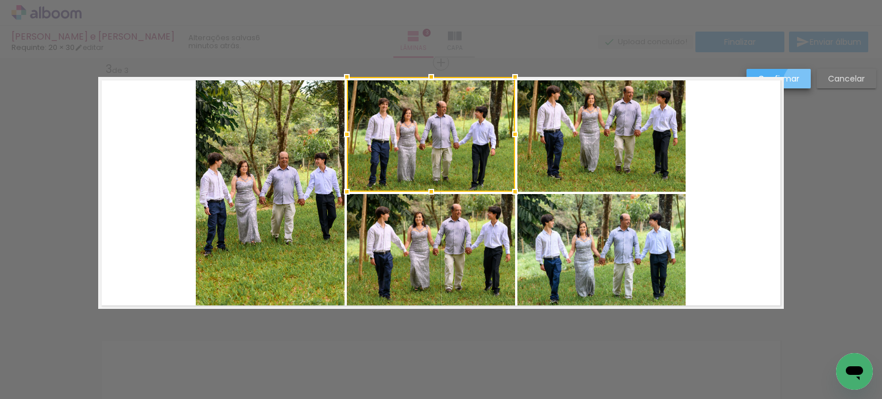
click at [806, 84] on paper-button "Confirmar" at bounding box center [779, 79] width 64 height 20
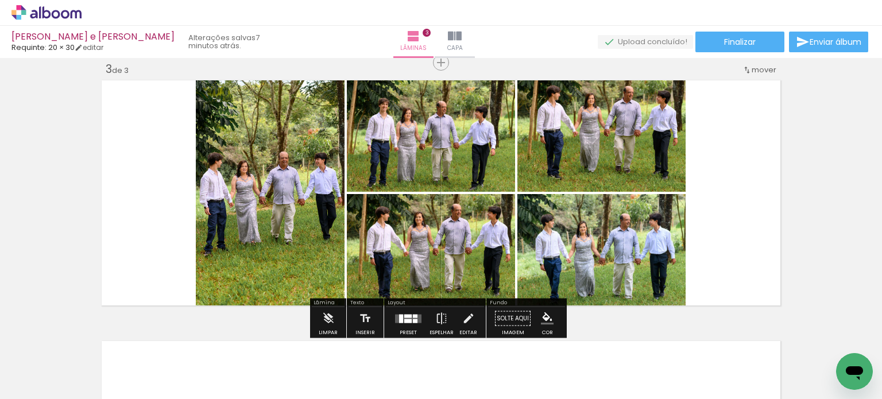
click at [404, 314] on div at bounding box center [407, 315] width 7 height 3
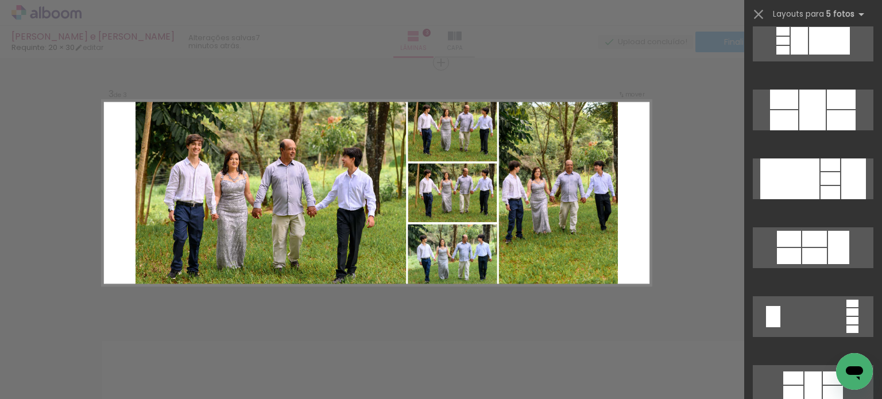
scroll to position [842, 0]
click at [705, 190] on div "Confirmar Cancelar" at bounding box center [441, 57] width 882 height 1070
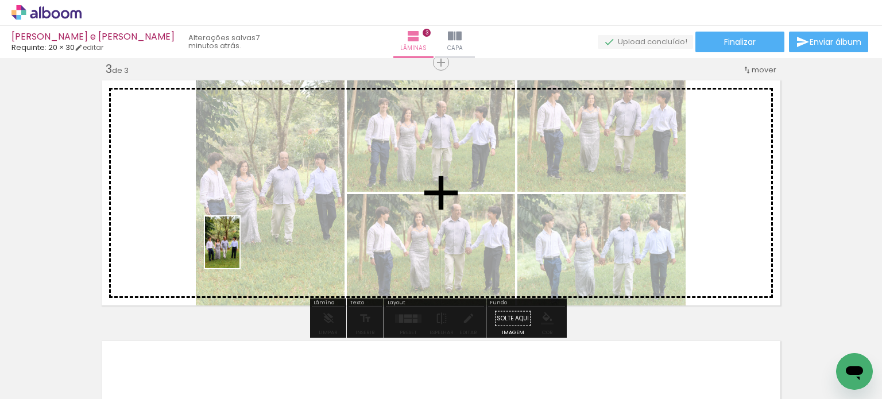
drag, startPoint x: 120, startPoint y: 365, endPoint x: 239, endPoint y: 251, distance: 165.3
click at [239, 251] on quentale-workspace at bounding box center [441, 199] width 882 height 399
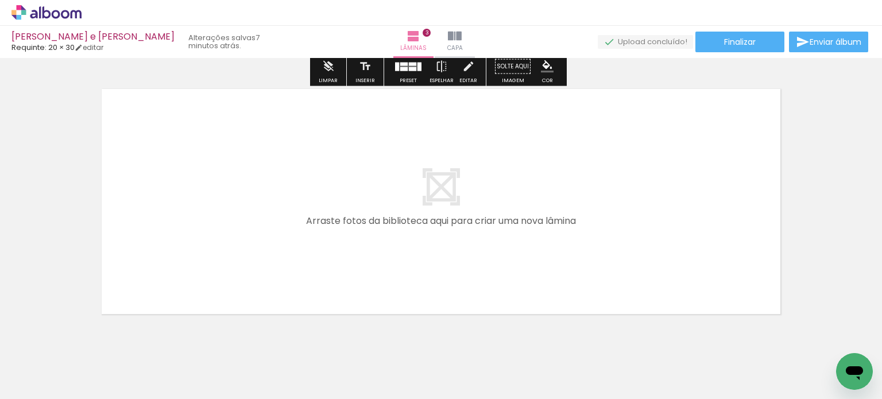
scroll to position [818, 0]
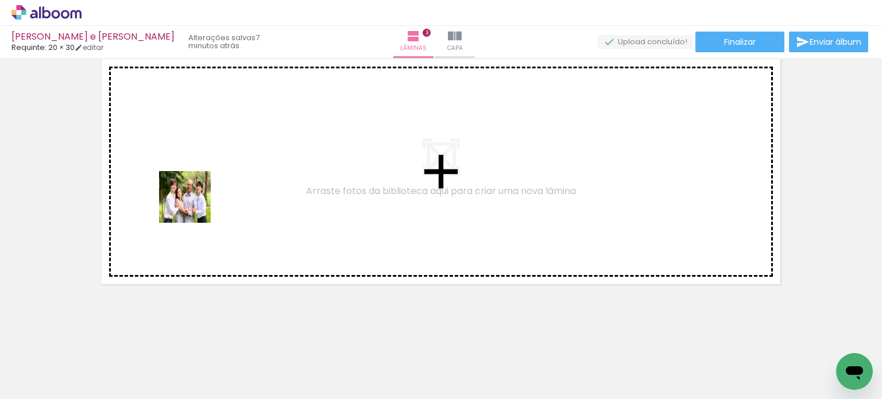
drag, startPoint x: 185, startPoint y: 359, endPoint x: 194, endPoint y: 206, distance: 153.5
click at [194, 206] on quentale-workspace at bounding box center [441, 199] width 882 height 399
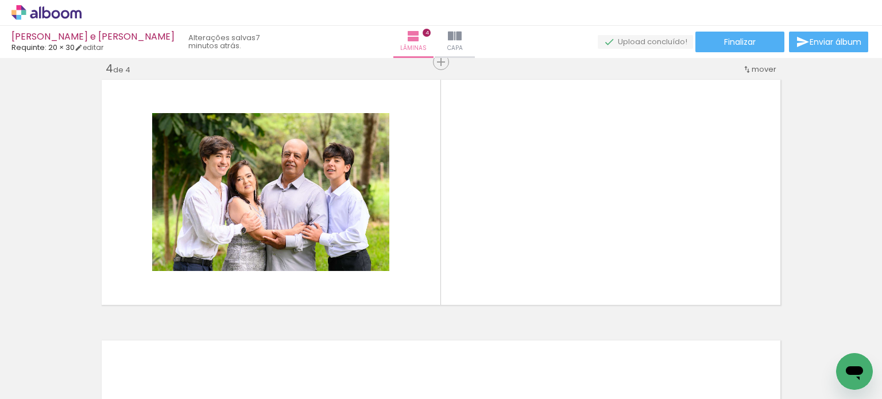
scroll to position [796, 0]
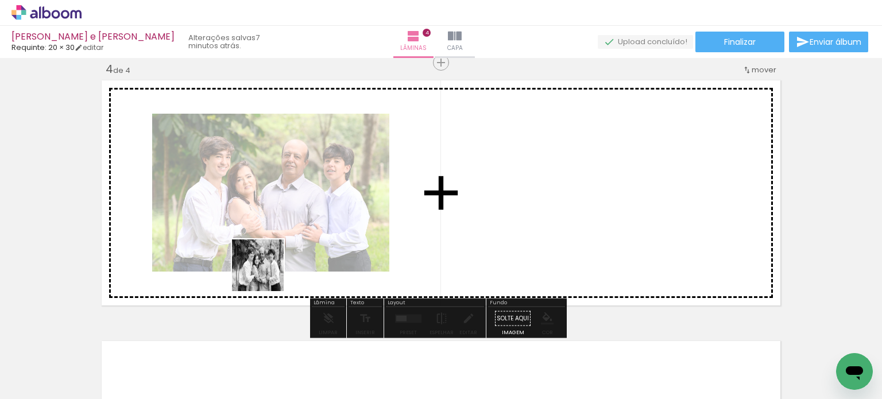
drag, startPoint x: 194, startPoint y: 352, endPoint x: 262, endPoint y: 300, distance: 85.7
click at [269, 271] on quentale-workspace at bounding box center [441, 199] width 882 height 399
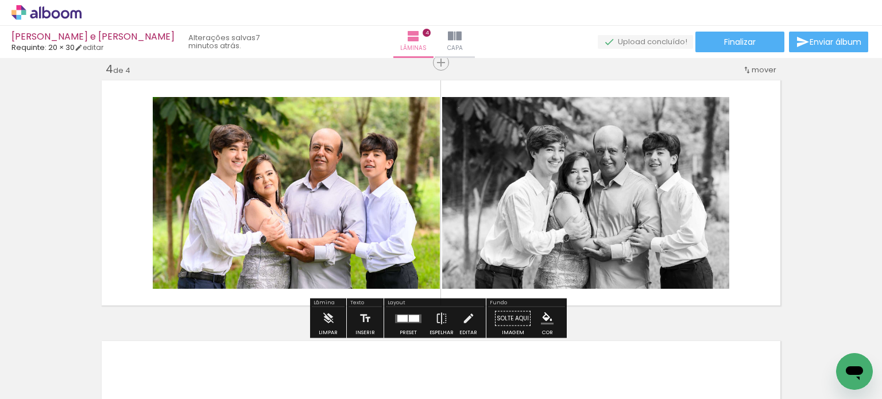
drag, startPoint x: 207, startPoint y: 364, endPoint x: 232, endPoint y: 346, distance: 30.4
click at [232, 268] on quentale-workspace at bounding box center [441, 199] width 882 height 399
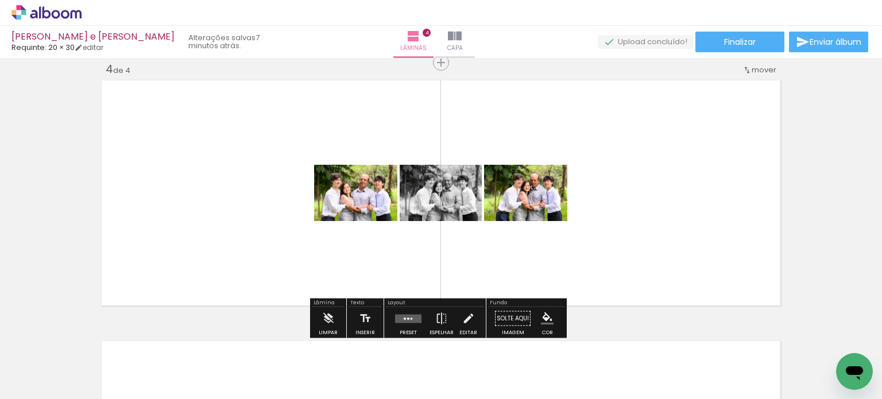
drag, startPoint x: 198, startPoint y: 367, endPoint x: 257, endPoint y: 218, distance: 160.8
click at [257, 218] on quentale-workspace at bounding box center [441, 199] width 882 height 399
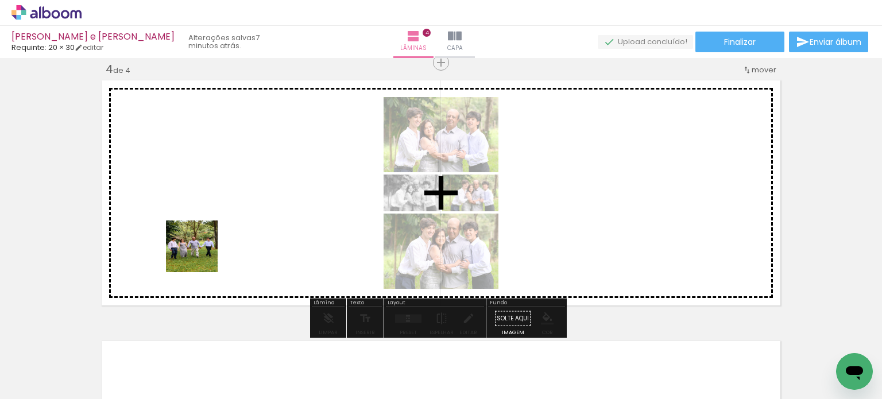
drag, startPoint x: 173, startPoint y: 300, endPoint x: 216, endPoint y: 230, distance: 82.4
click at [216, 230] on quentale-workspace at bounding box center [441, 199] width 882 height 399
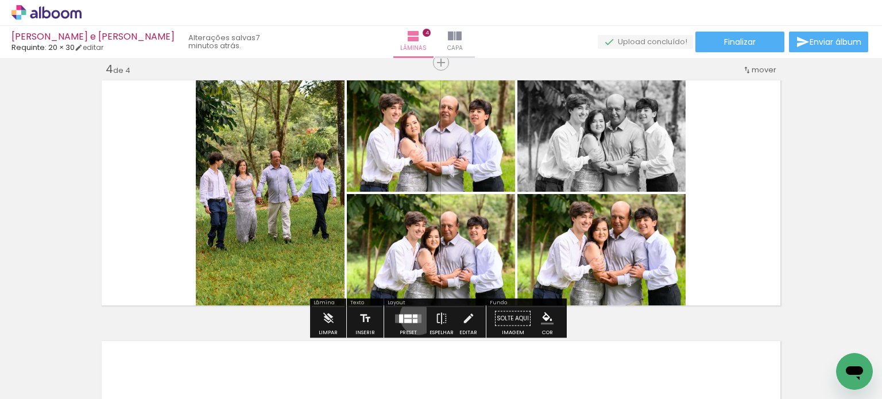
click at [416, 316] on quentale-layouter at bounding box center [408, 318] width 26 height 9
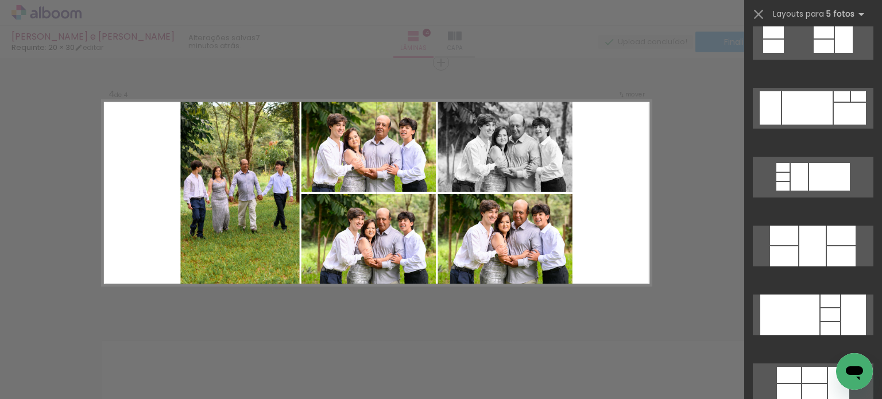
scroll to position [727, 0]
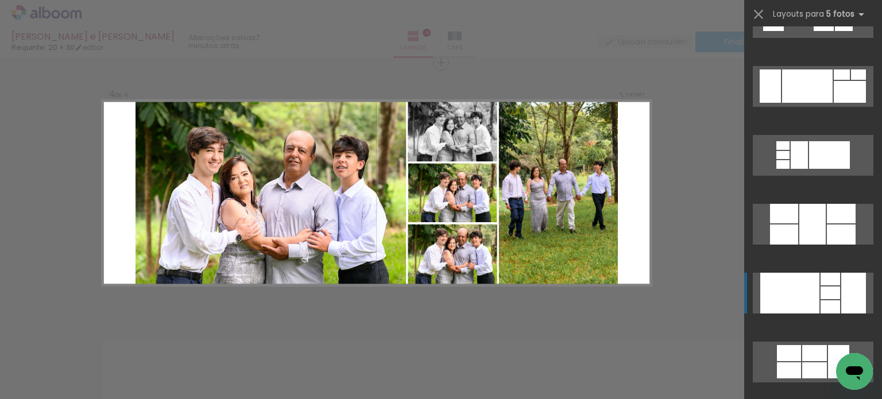
click at [797, 303] on div at bounding box center [789, 293] width 59 height 41
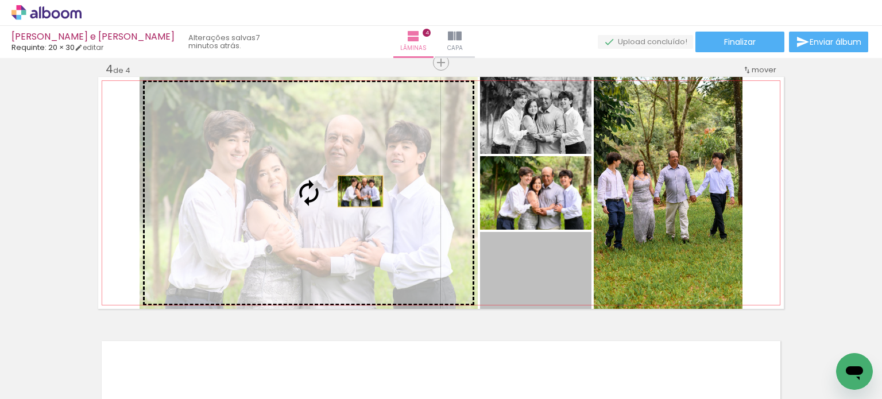
drag, startPoint x: 565, startPoint y: 282, endPoint x: 355, endPoint y: 191, distance: 228.4
click at [0, 0] on slot at bounding box center [0, 0] width 0 height 0
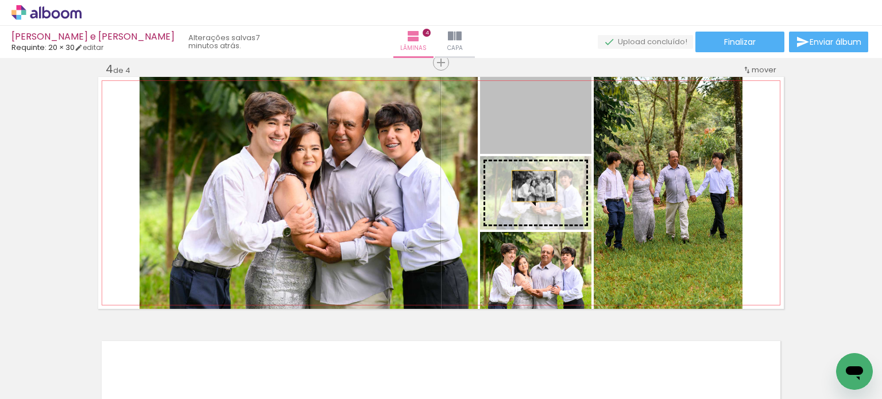
drag, startPoint x: 533, startPoint y: 130, endPoint x: 529, endPoint y: 194, distance: 63.3
click at [0, 0] on slot at bounding box center [0, 0] width 0 height 0
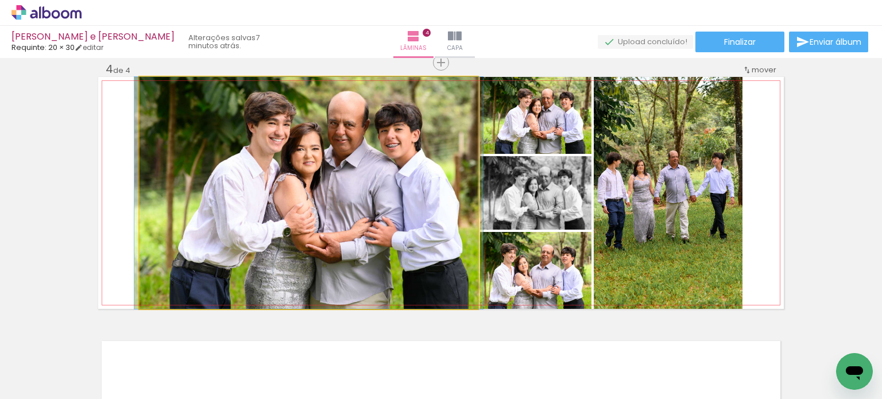
click at [358, 202] on quentale-photo at bounding box center [309, 193] width 338 height 232
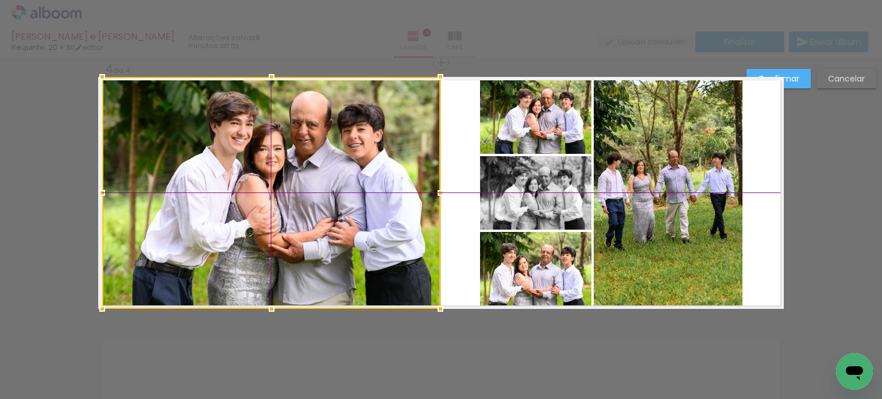
drag, startPoint x: 356, startPoint y: 190, endPoint x: 320, endPoint y: 185, distance: 35.9
click at [320, 185] on div at bounding box center [271, 193] width 338 height 232
click at [543, 126] on quentale-photo at bounding box center [535, 115] width 111 height 77
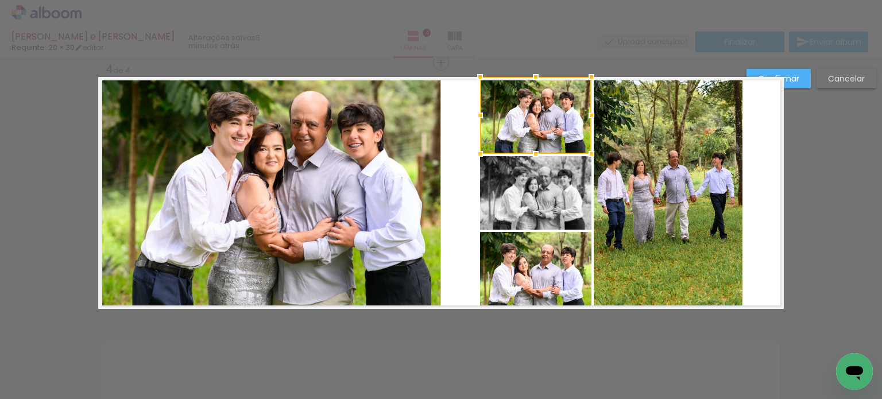
click at [543, 126] on div at bounding box center [535, 115] width 111 height 77
click at [529, 184] on quentale-photo at bounding box center [535, 193] width 111 height 74
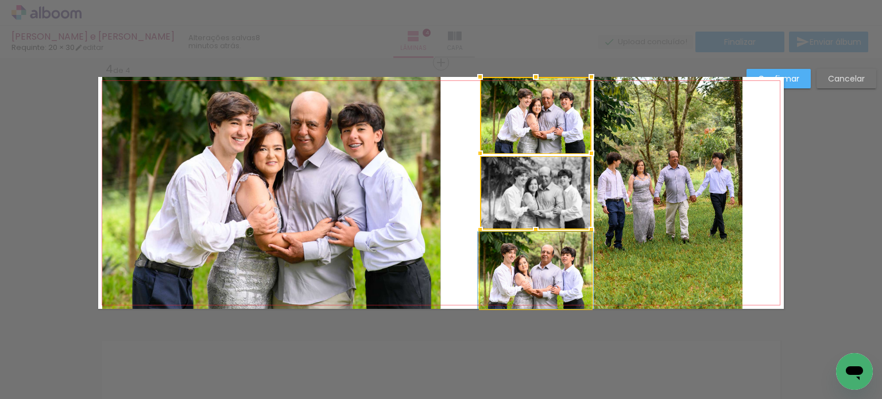
click at [534, 260] on quentale-photo at bounding box center [535, 270] width 111 height 77
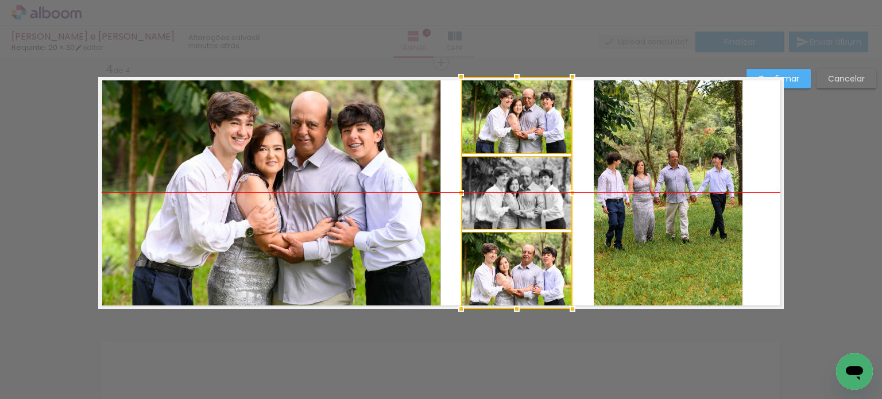
drag, startPoint x: 551, startPoint y: 195, endPoint x: 533, endPoint y: 192, distance: 18.6
click at [533, 192] on div at bounding box center [516, 193] width 111 height 232
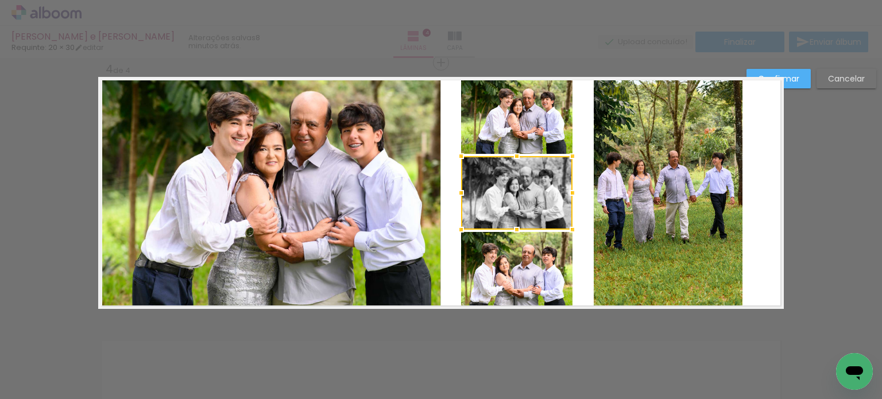
click at [648, 195] on quentale-photo at bounding box center [668, 193] width 149 height 232
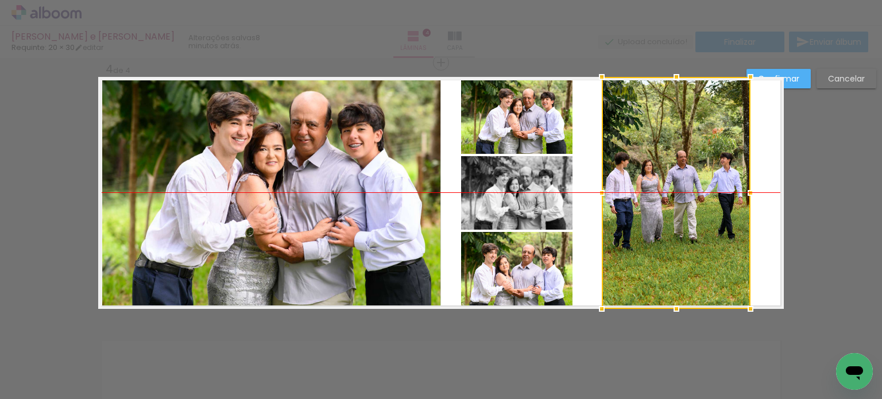
drag, startPoint x: 656, startPoint y: 190, endPoint x: 664, endPoint y: 187, distance: 8.7
click at [664, 187] on div at bounding box center [676, 193] width 149 height 232
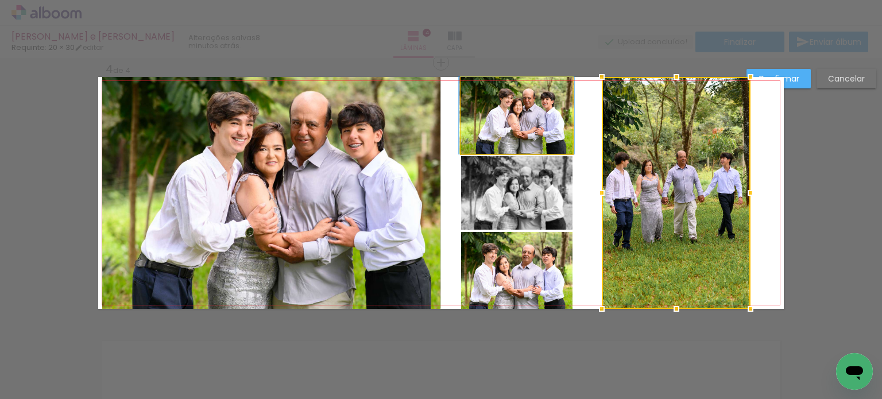
click at [528, 132] on quentale-photo at bounding box center [516, 115] width 111 height 77
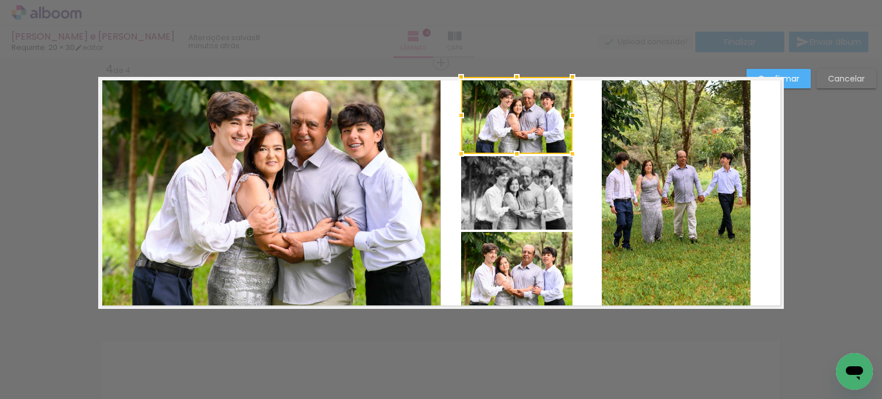
click at [530, 188] on quentale-photo at bounding box center [516, 193] width 111 height 74
click at [525, 264] on quentale-photo at bounding box center [516, 270] width 111 height 77
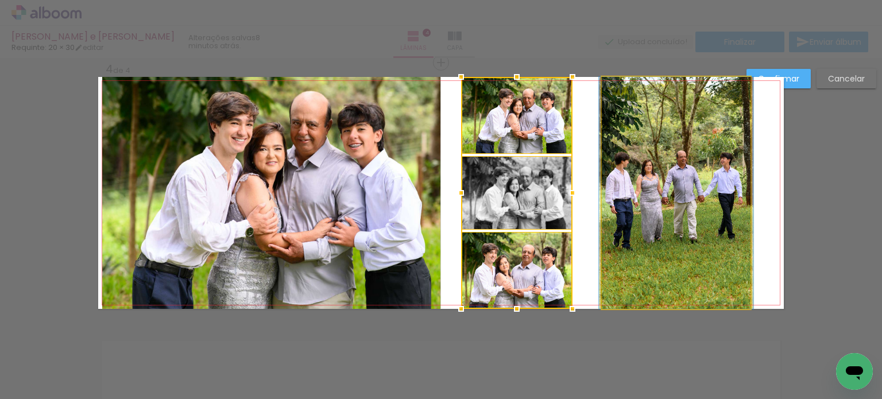
click at [650, 207] on quentale-photo at bounding box center [676, 193] width 149 height 232
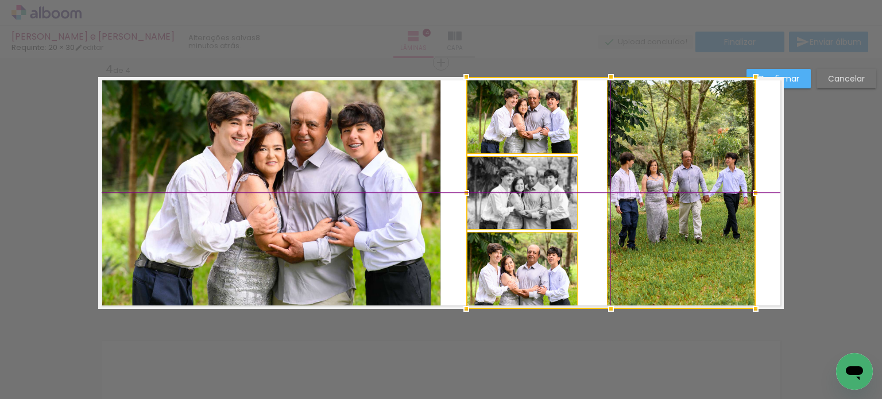
drag, startPoint x: 645, startPoint y: 174, endPoint x: 652, endPoint y: 172, distance: 6.5
click at [652, 172] on div at bounding box center [610, 193] width 289 height 232
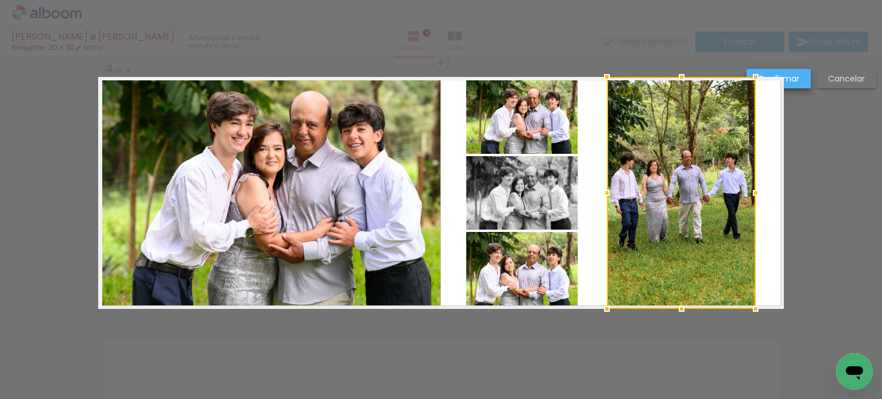
click at [0, 0] on slot "Confirmar" at bounding box center [0, 0] width 0 height 0
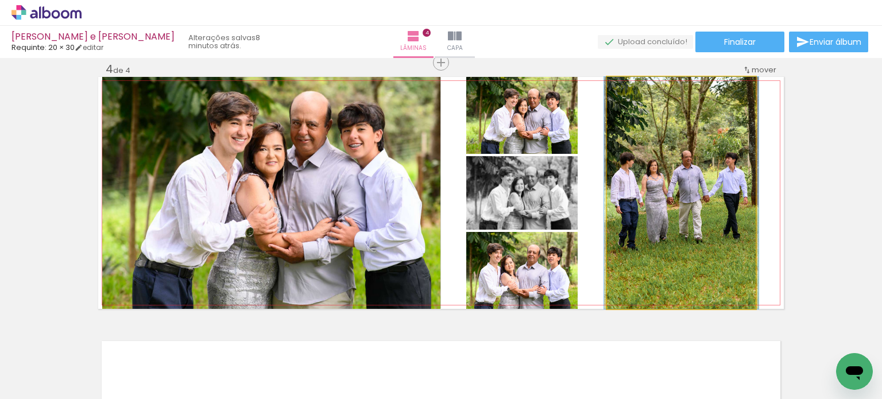
click at [728, 219] on quentale-photo at bounding box center [681, 193] width 149 height 232
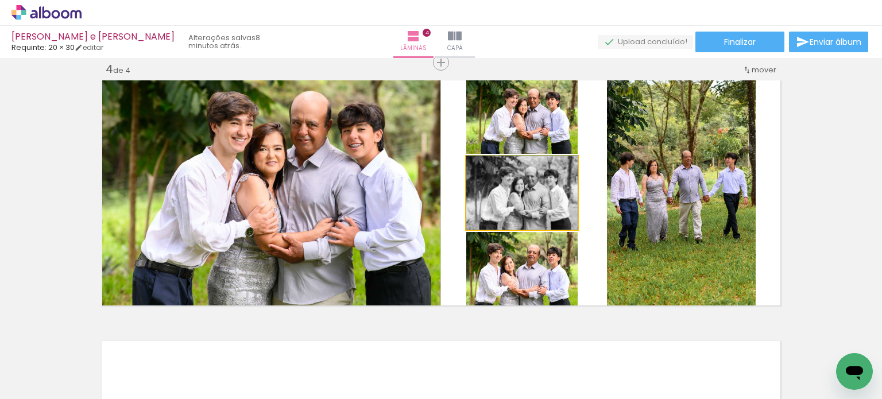
click at [544, 193] on quentale-photo at bounding box center [521, 193] width 111 height 74
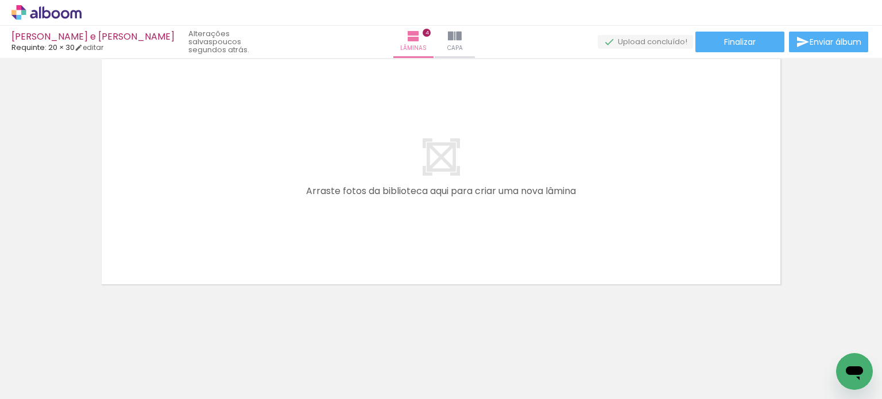
scroll to position [0, 377]
drag, startPoint x: 246, startPoint y: 298, endPoint x: 262, endPoint y: 337, distance: 42.5
click at [246, 266] on quentale-workspace at bounding box center [441, 199] width 882 height 399
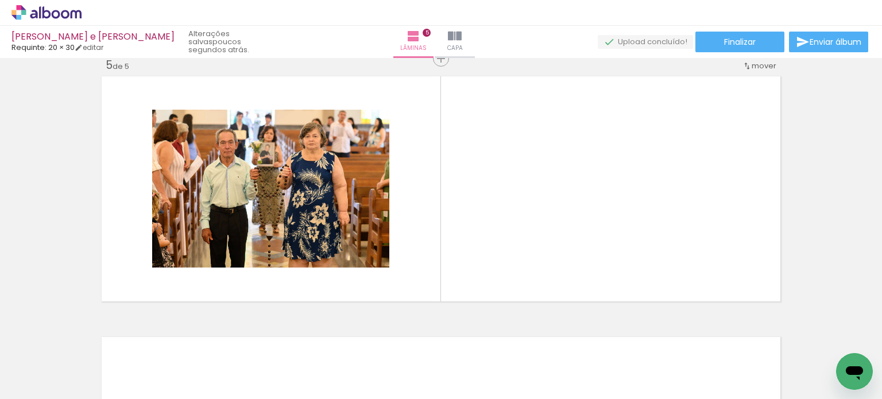
scroll to position [1057, 0]
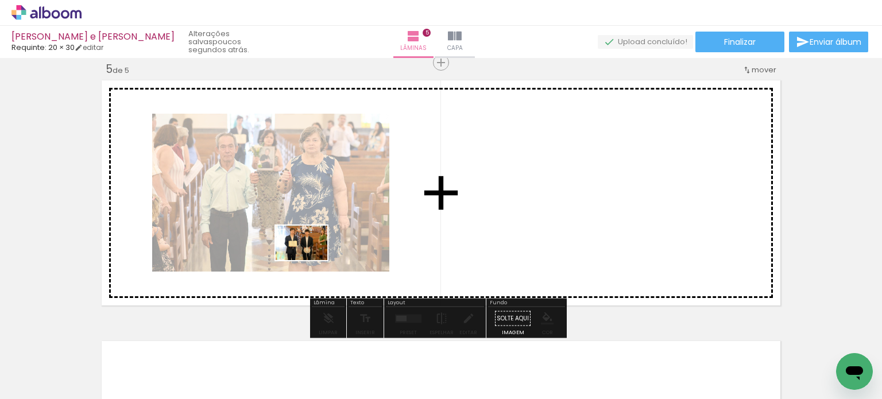
drag, startPoint x: 257, startPoint y: 365, endPoint x: 310, endPoint y: 277, distance: 103.0
click at [311, 260] on quentale-workspace at bounding box center [441, 199] width 882 height 399
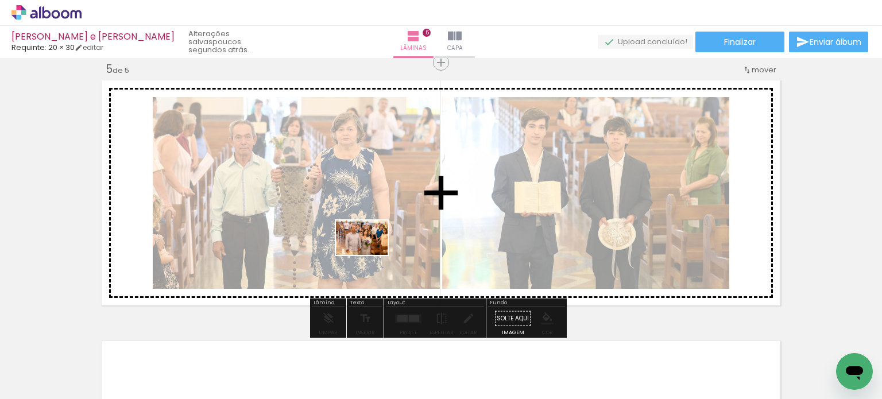
drag, startPoint x: 268, startPoint y: 363, endPoint x: 371, endPoint y: 261, distance: 145.4
click at [372, 255] on quentale-workspace at bounding box center [441, 199] width 882 height 399
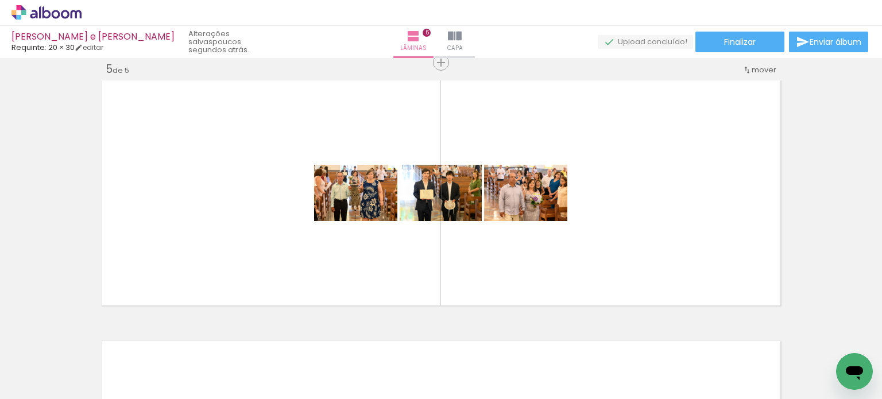
scroll to position [0, 374]
drag, startPoint x: 257, startPoint y: 358, endPoint x: 297, endPoint y: 313, distance: 60.2
click at [311, 258] on quentale-workspace at bounding box center [441, 199] width 882 height 399
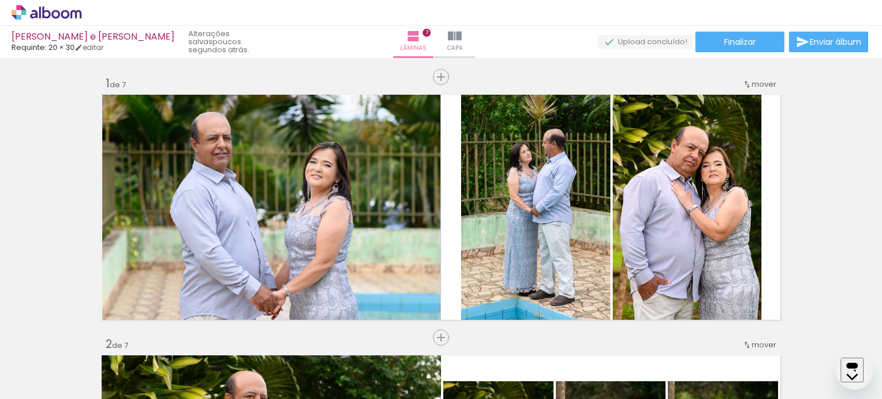
scroll to position [0, 789]
